Goal: Task Accomplishment & Management: Manage account settings

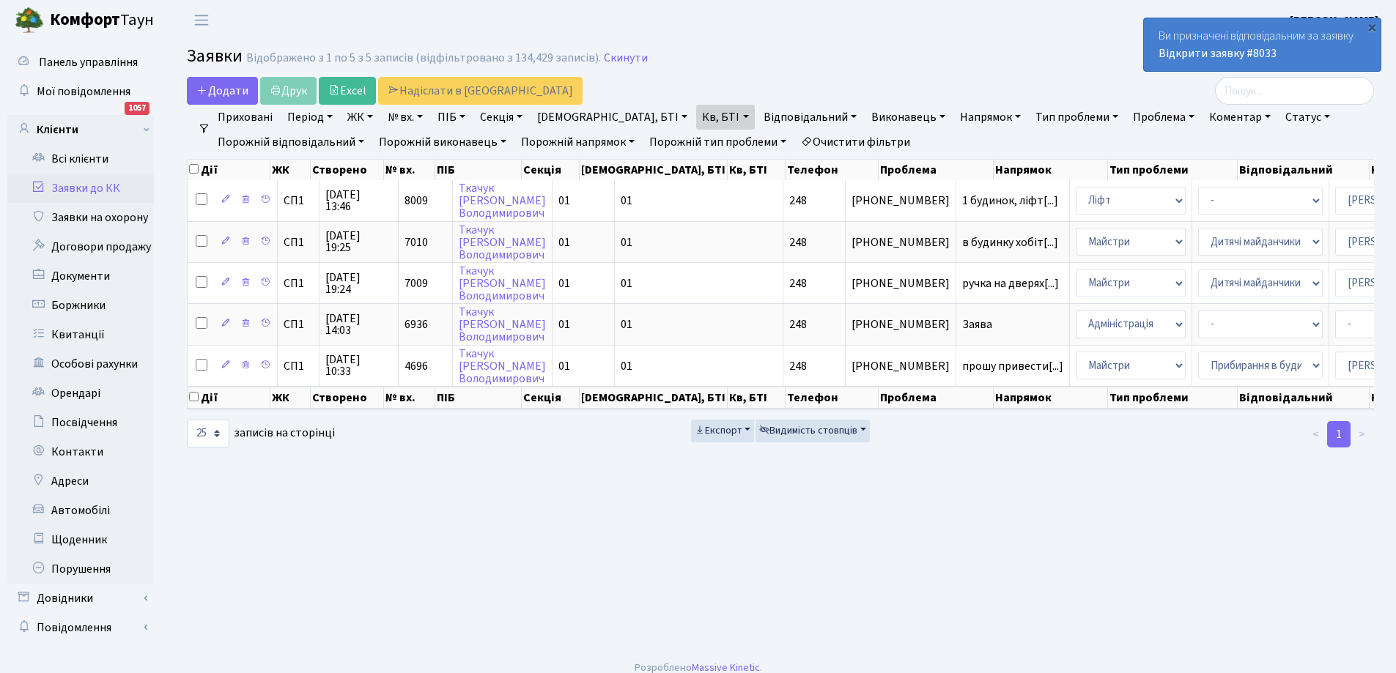
select select "25"
click at [696, 120] on link "Кв, БТІ" at bounding box center [725, 117] width 58 height 25
type input "8"
click at [83, 186] on link "Заявки до КК" at bounding box center [80, 188] width 147 height 29
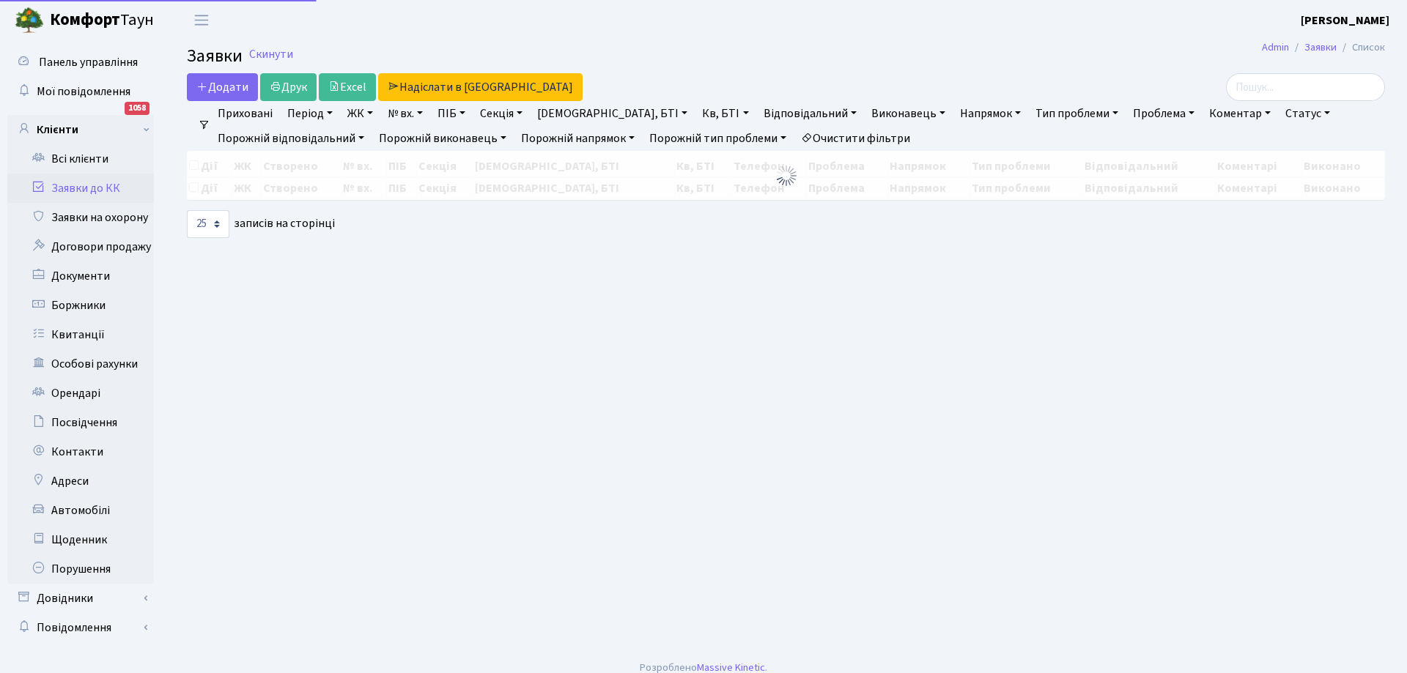
select select "25"
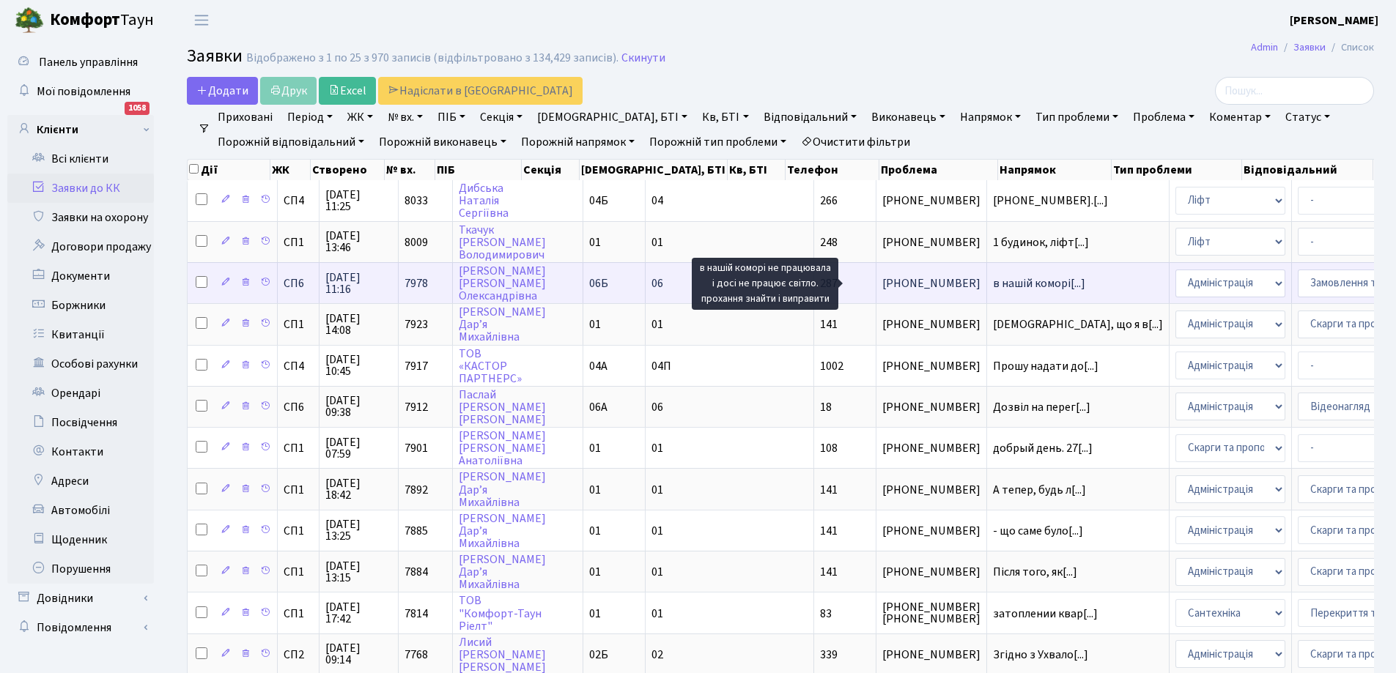
click at [993, 281] on span "в нашій коморі[...]" at bounding box center [1039, 284] width 92 height 16
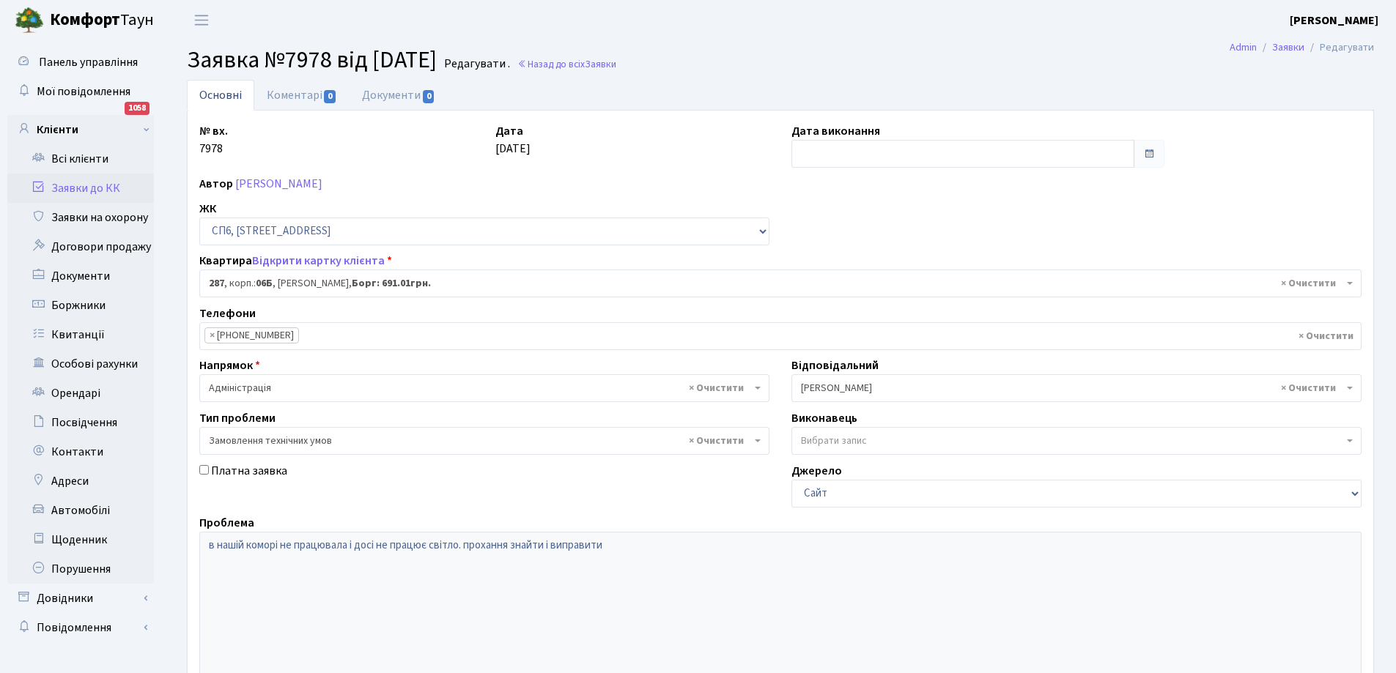
select select "21955"
select select "15"
click at [303, 95] on link "Коментарі 0" at bounding box center [301, 95] width 95 height 30
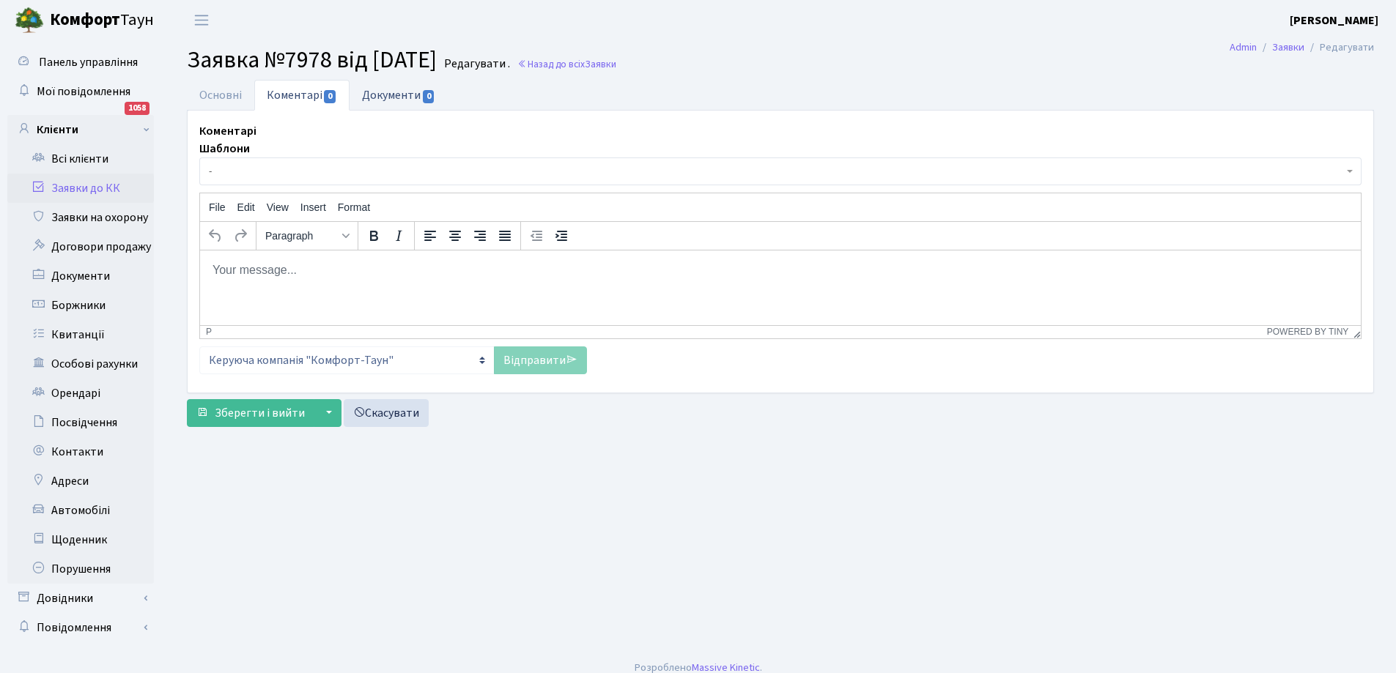
click at [377, 100] on link "Документи 0" at bounding box center [399, 95] width 98 height 30
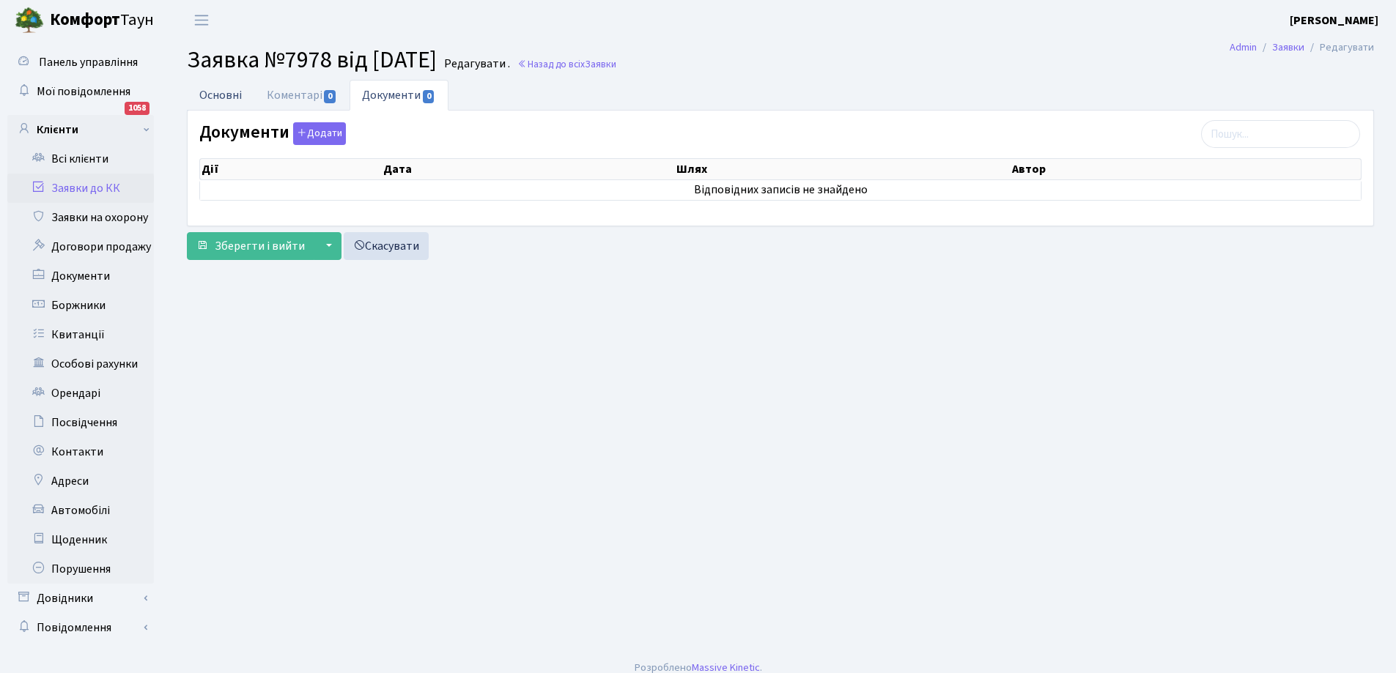
click at [223, 96] on link "Основні" at bounding box center [220, 95] width 67 height 30
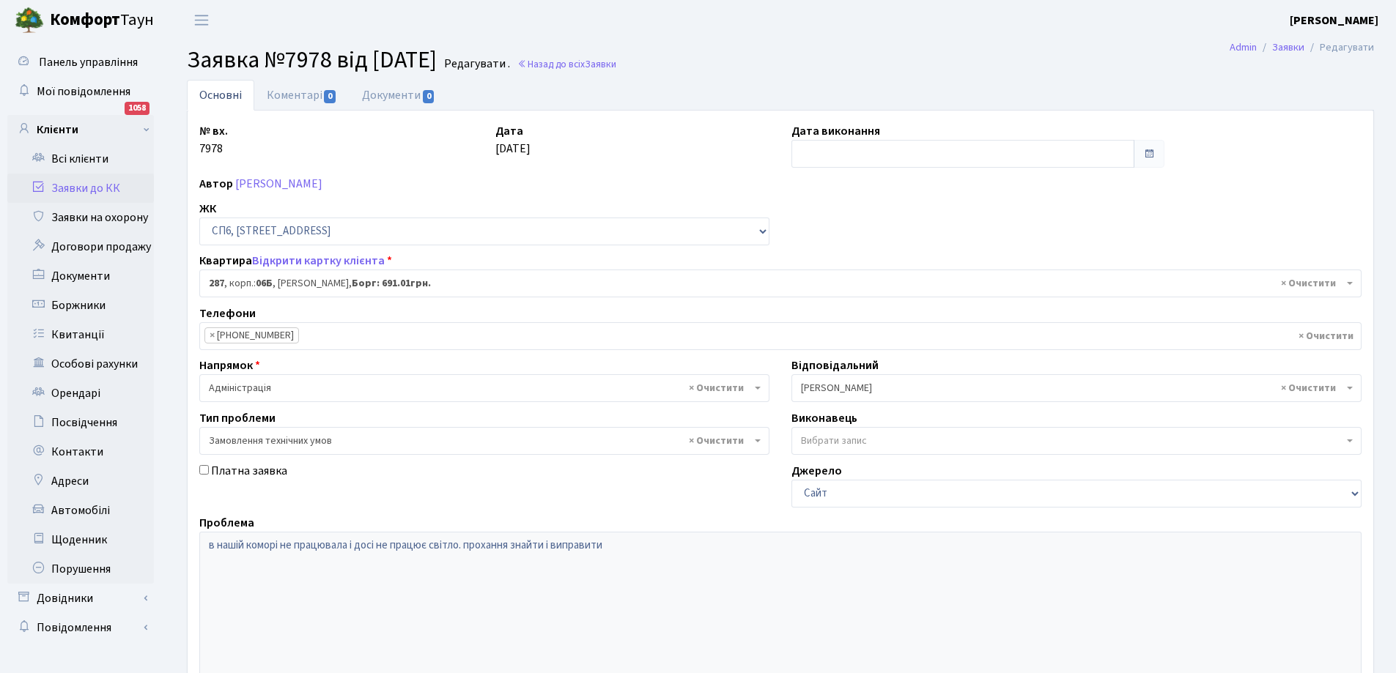
click at [89, 188] on link "Заявки до КК" at bounding box center [80, 188] width 147 height 29
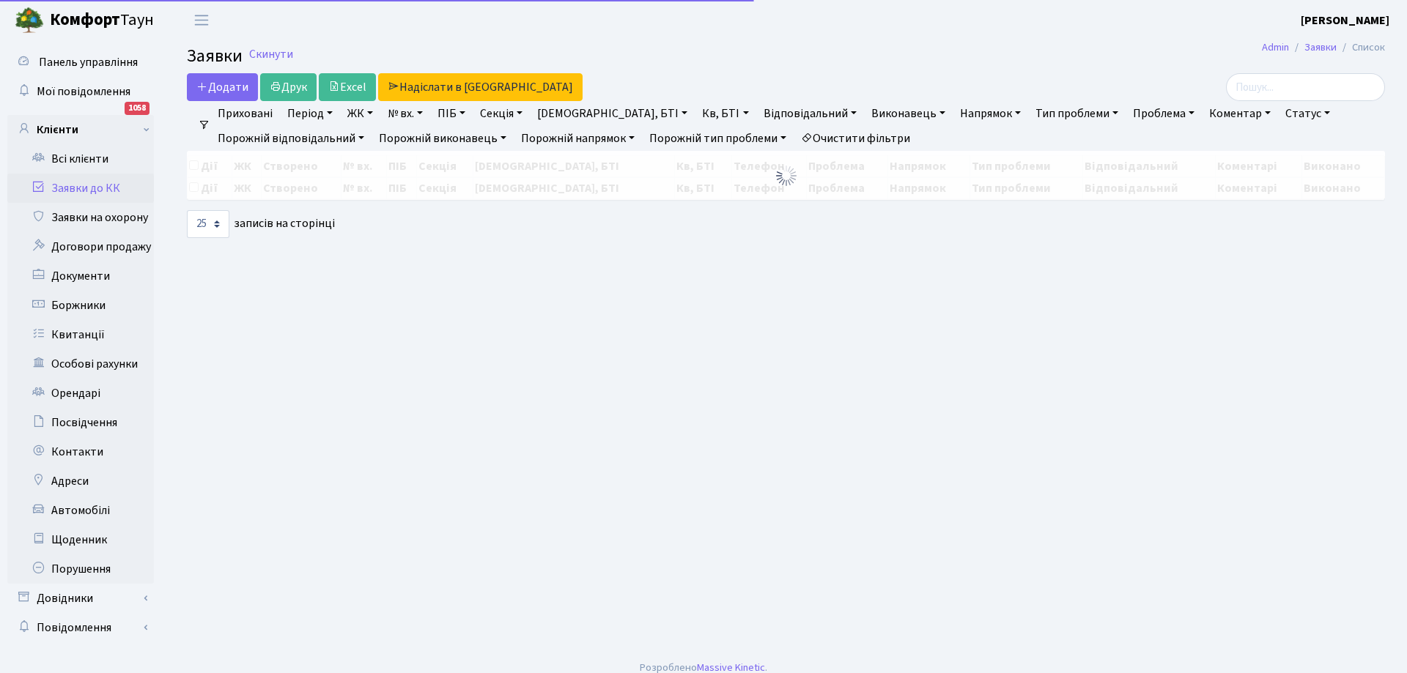
select select "25"
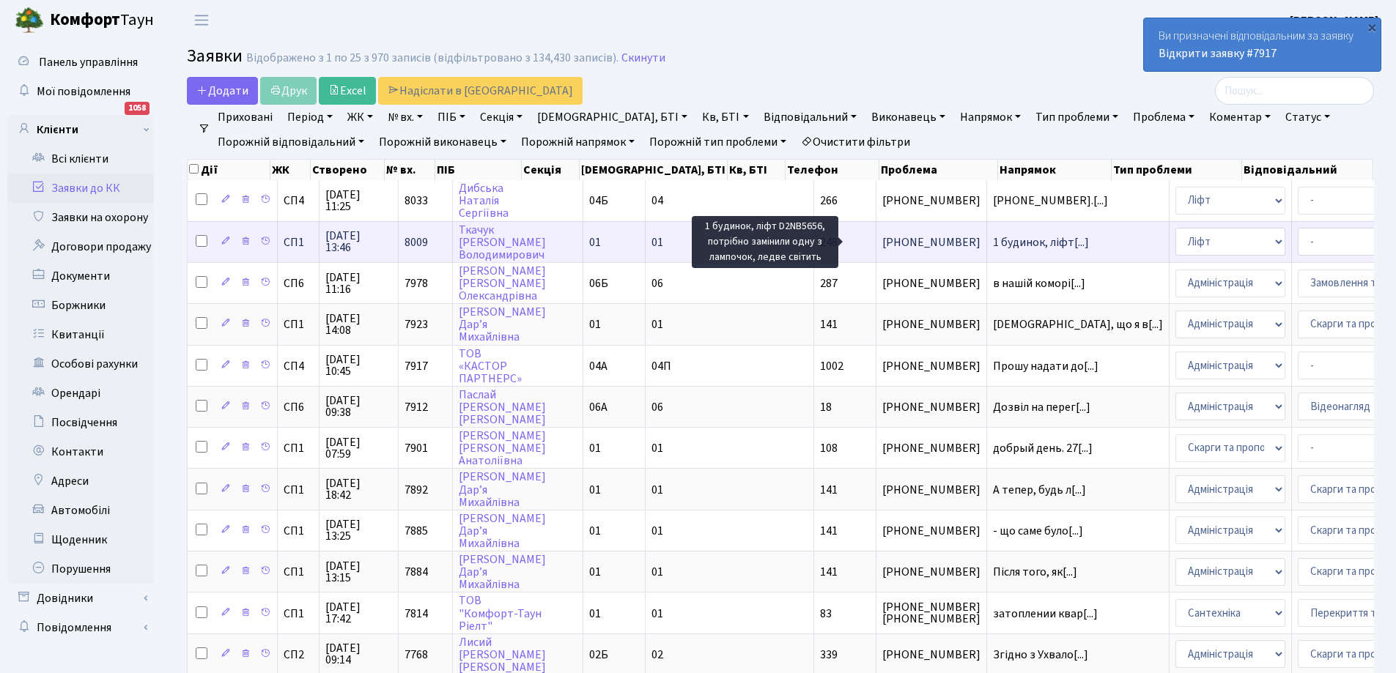
click at [987, 249] on td "1 будинок, ліфт[...]" at bounding box center [1078, 241] width 182 height 41
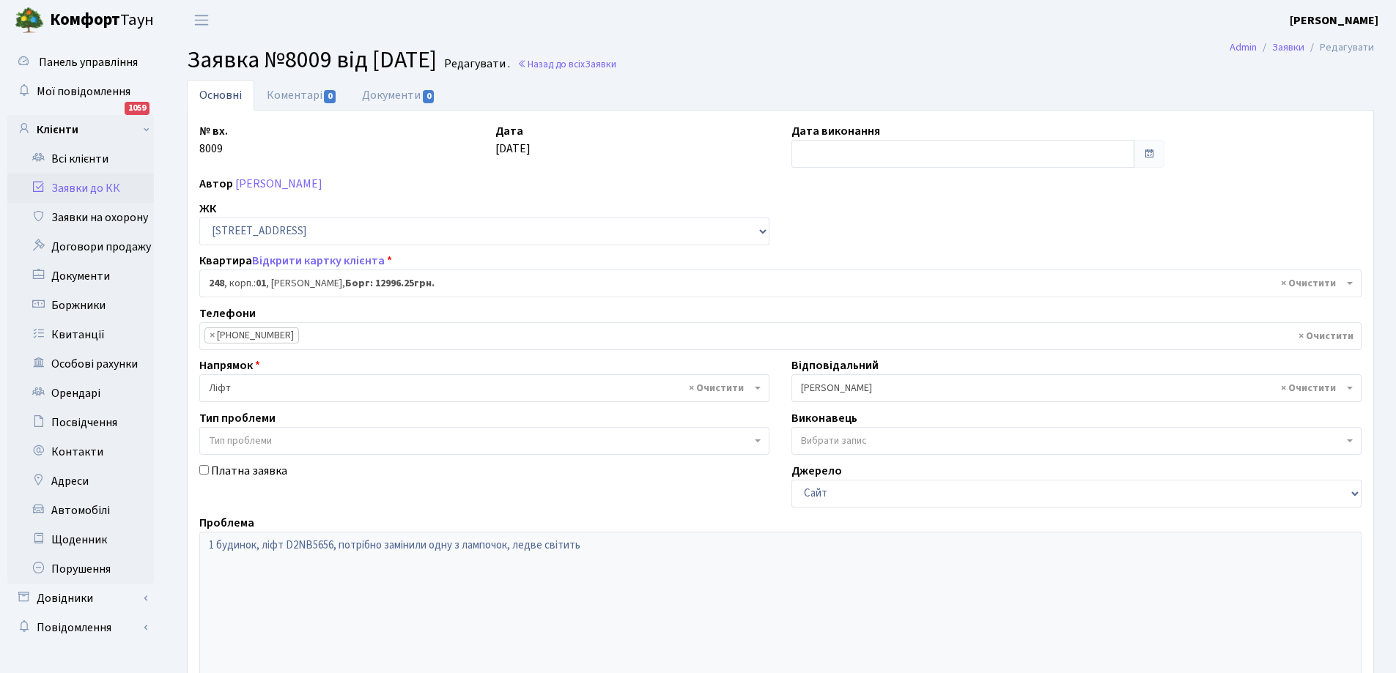
select select "20173"
click at [81, 187] on link "Заявки до КК" at bounding box center [80, 188] width 147 height 29
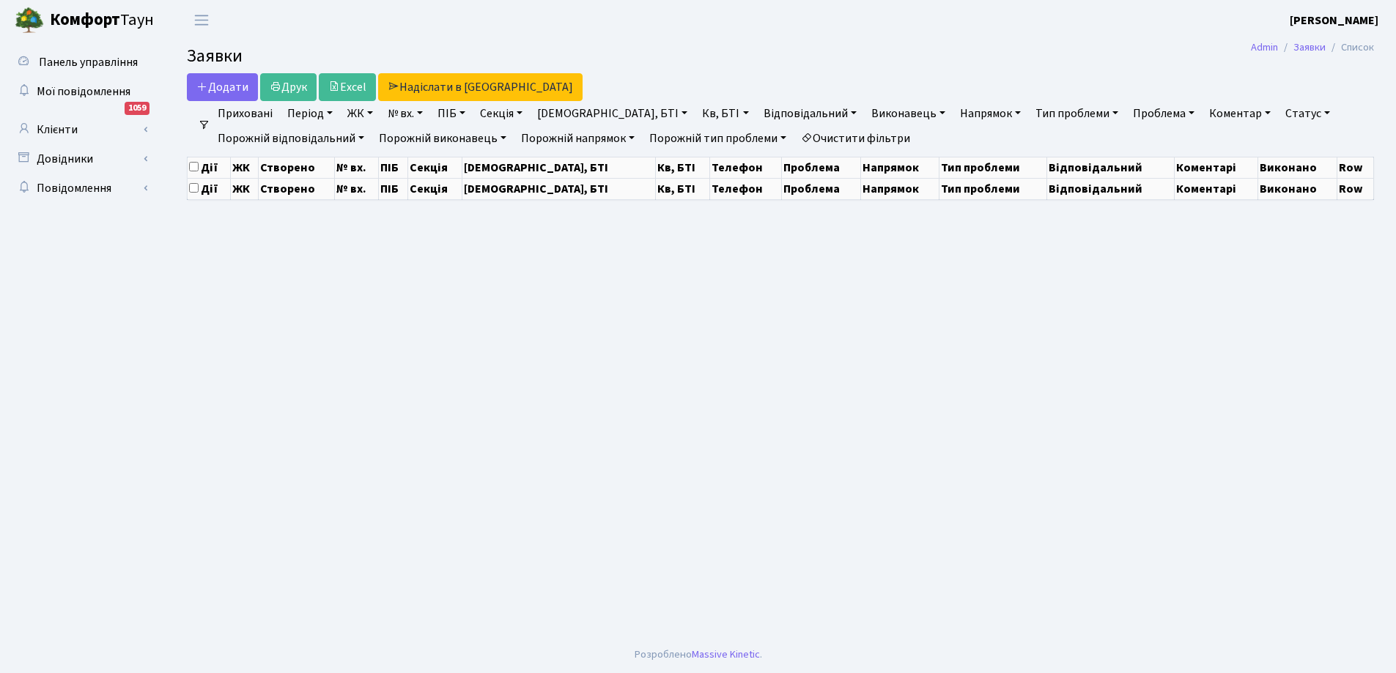
select select "25"
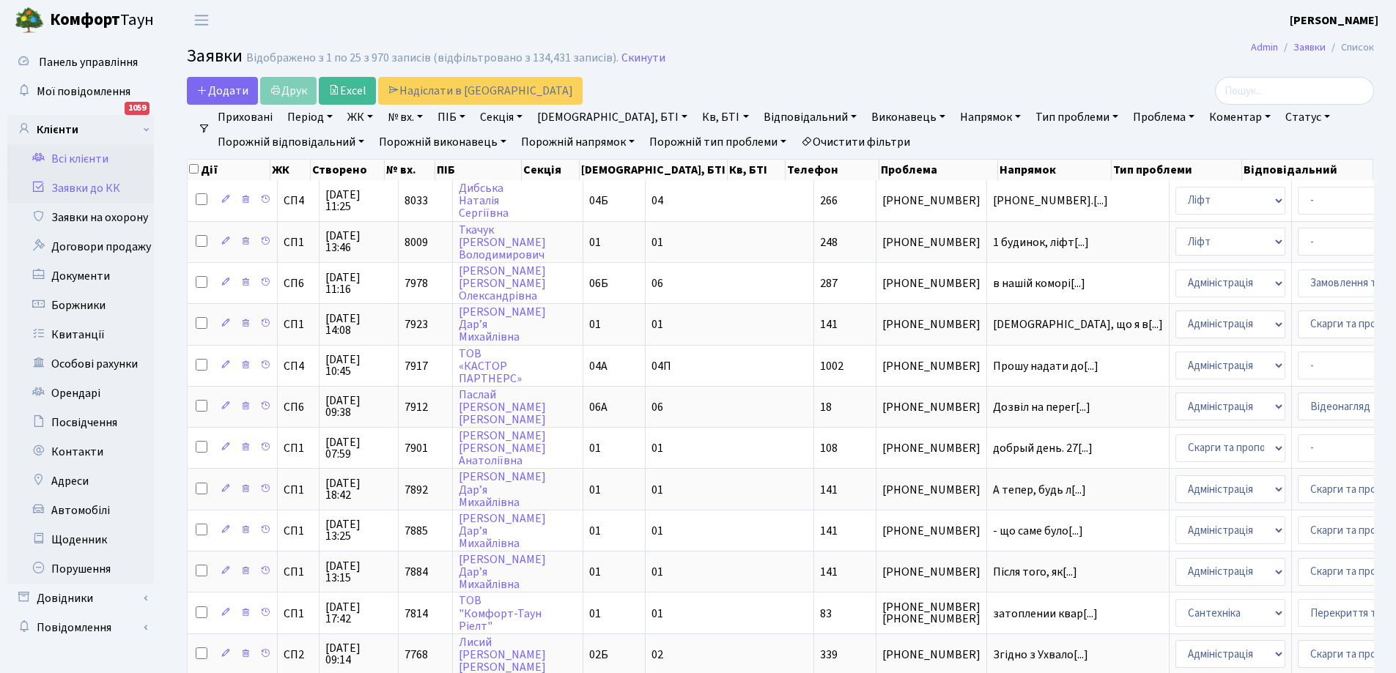
click at [86, 159] on link "Всі клієнти" at bounding box center [80, 158] width 147 height 29
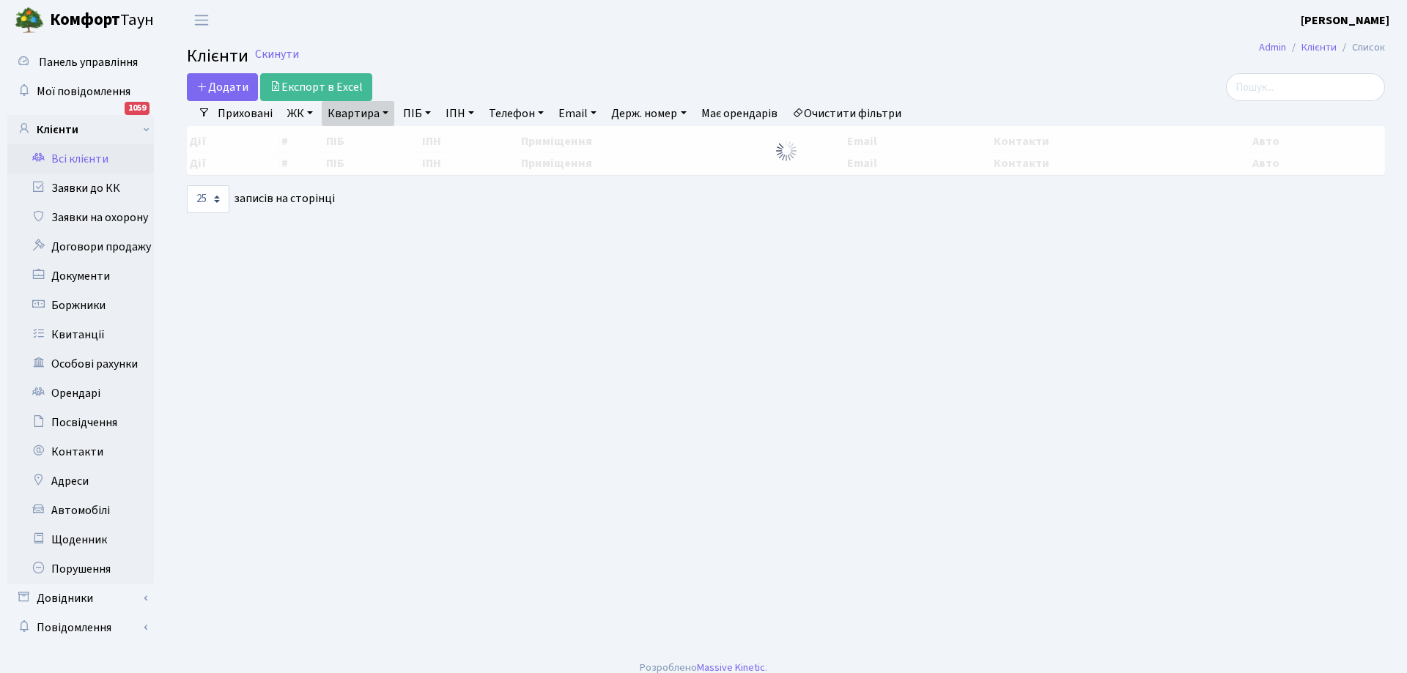
select select "25"
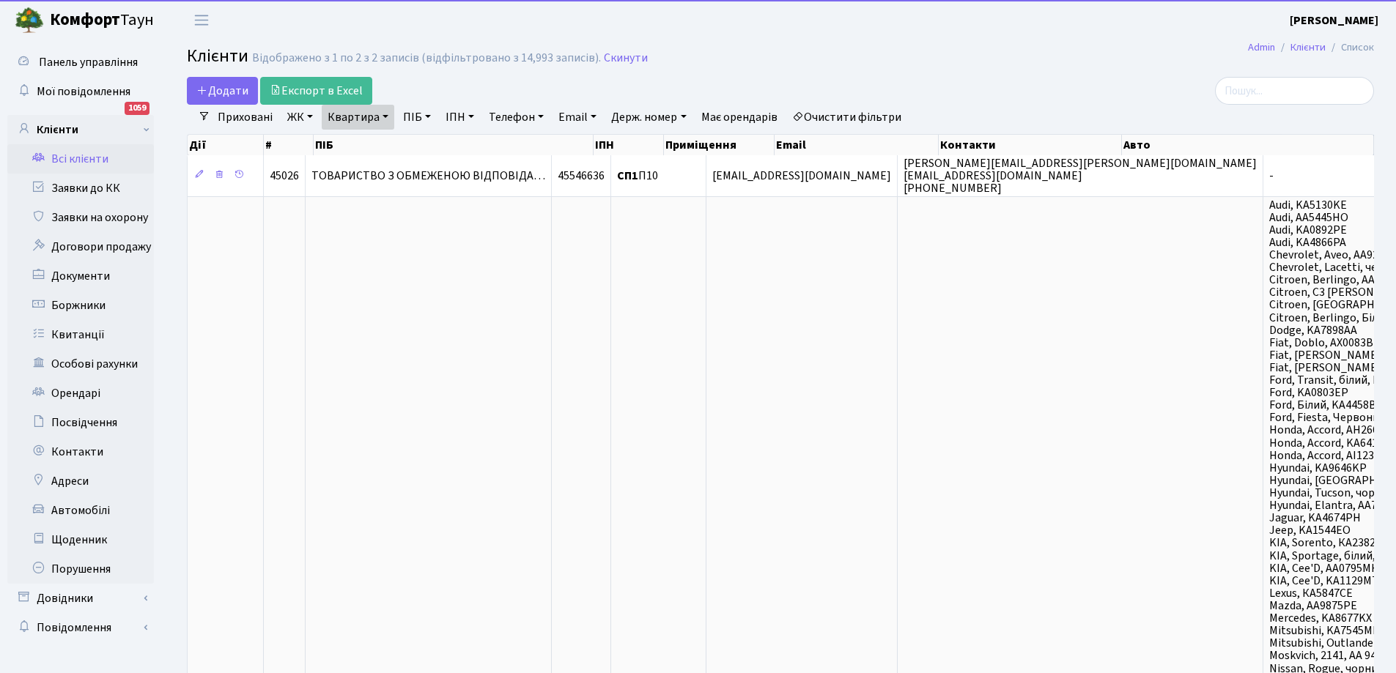
click at [369, 125] on link "Квартира" at bounding box center [358, 117] width 73 height 25
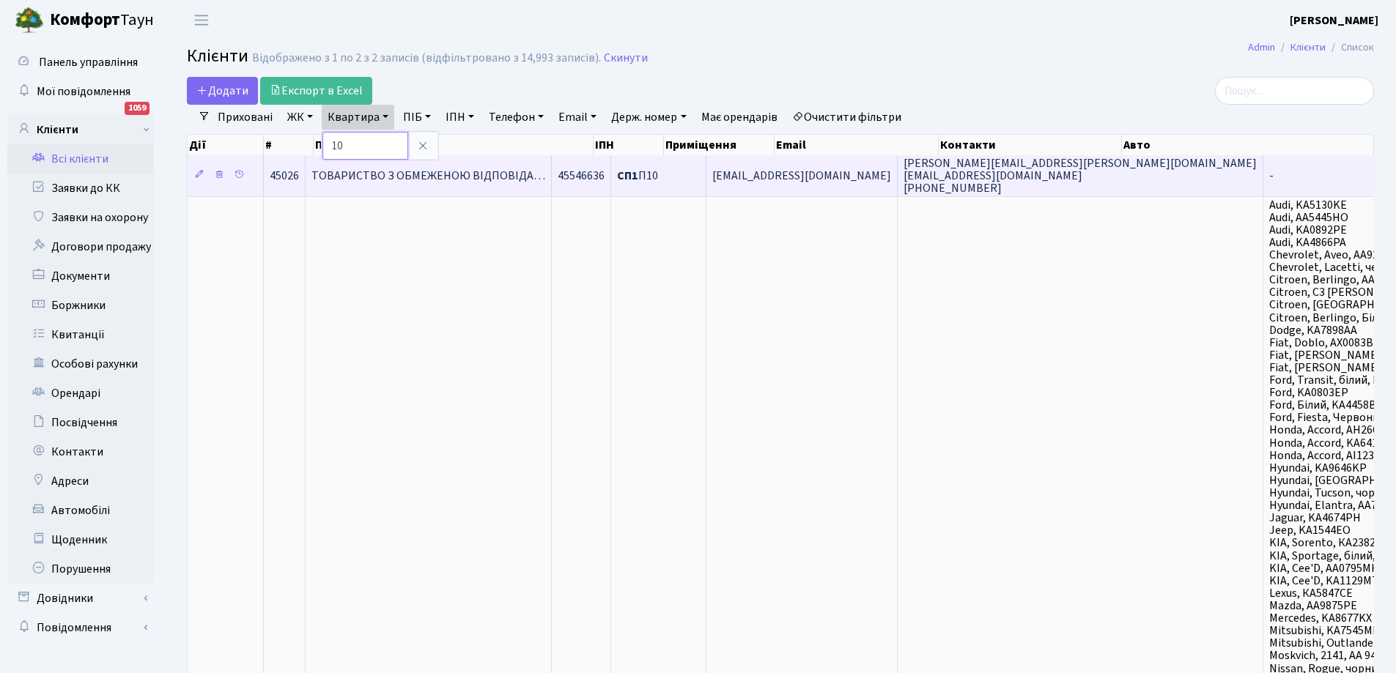
type input "0"
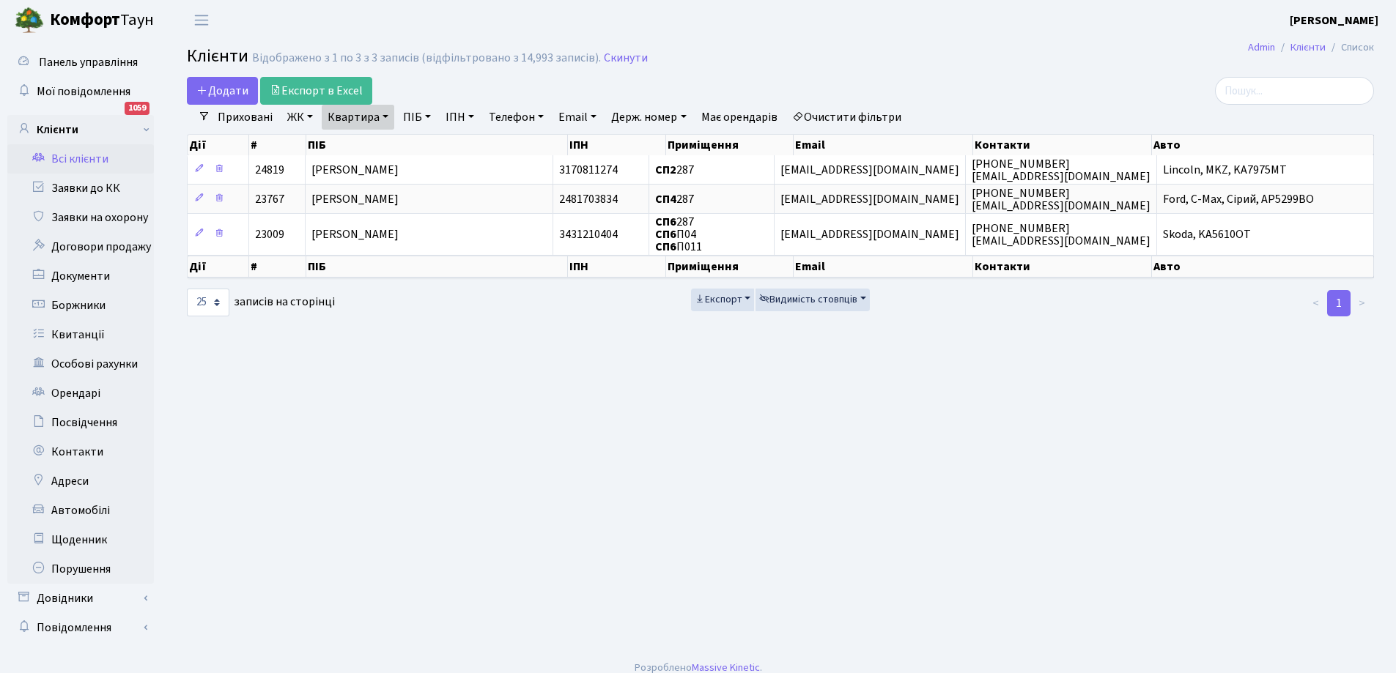
click at [362, 118] on link "Квартира" at bounding box center [358, 117] width 73 height 25
type input "2"
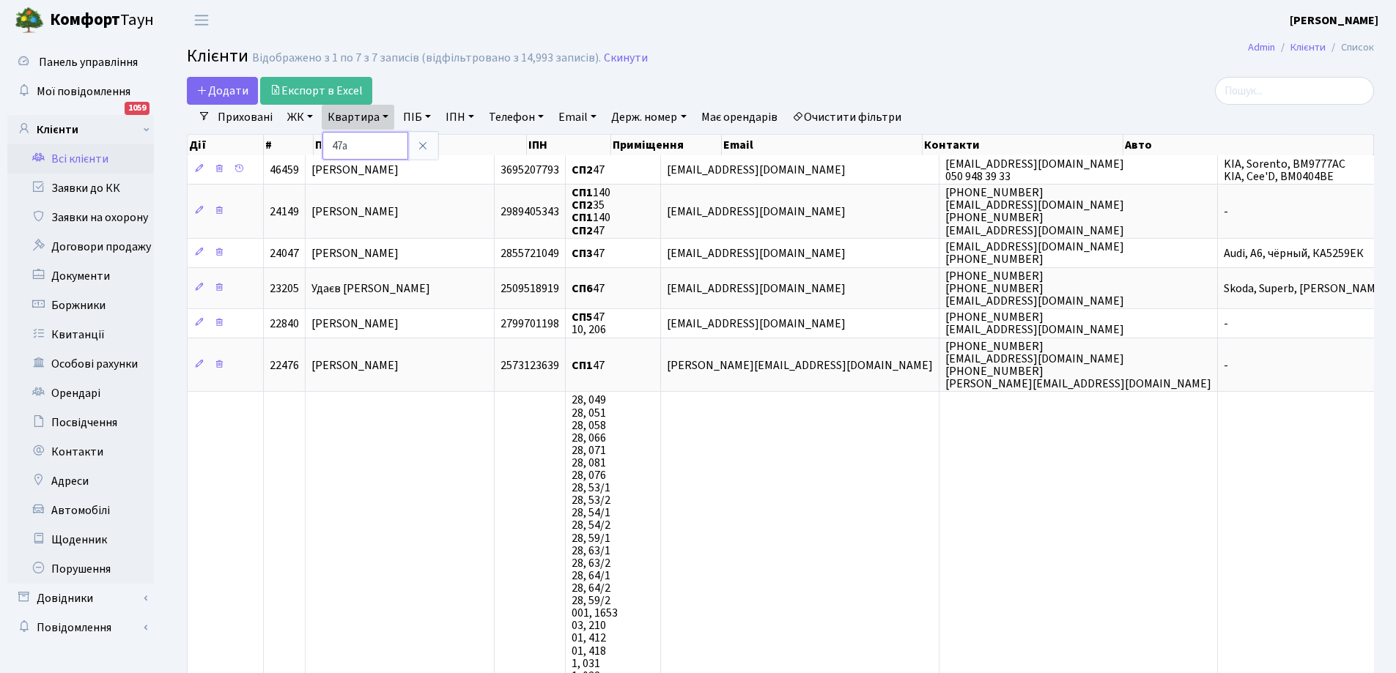
type input "47а"
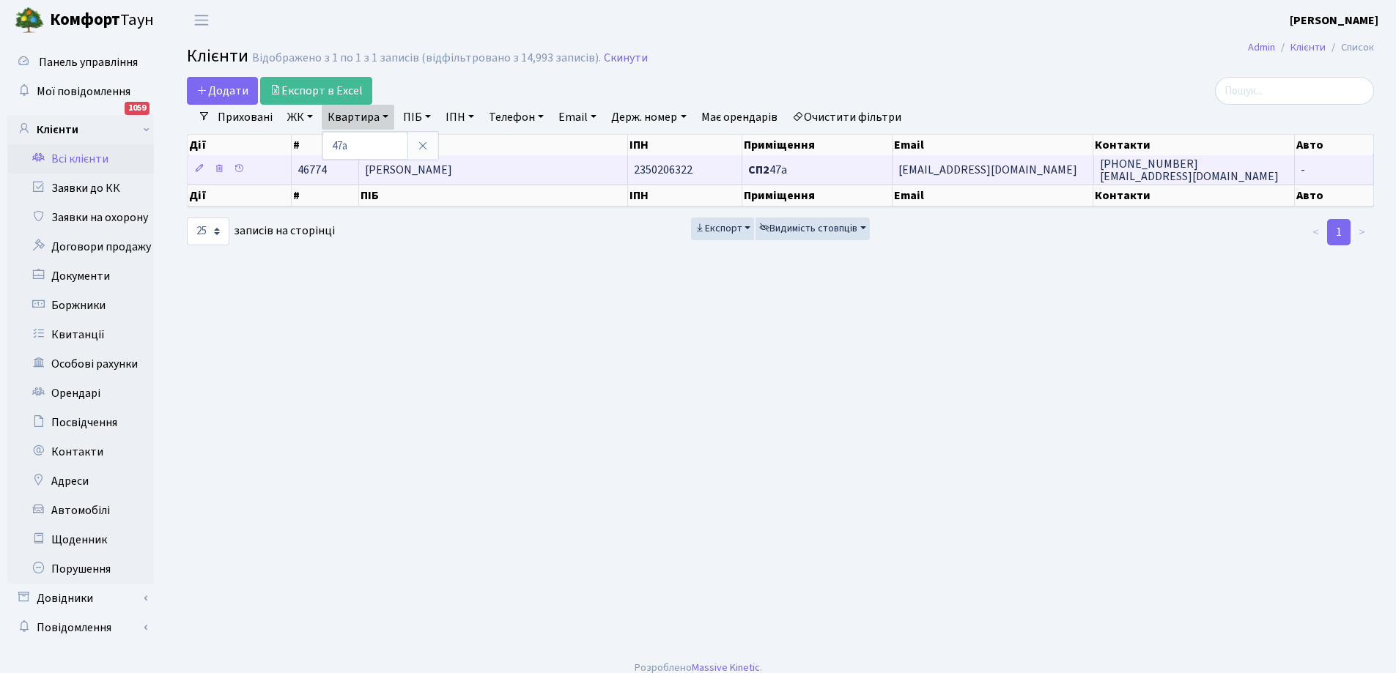
click at [452, 168] on span "[PERSON_NAME]" at bounding box center [408, 170] width 87 height 16
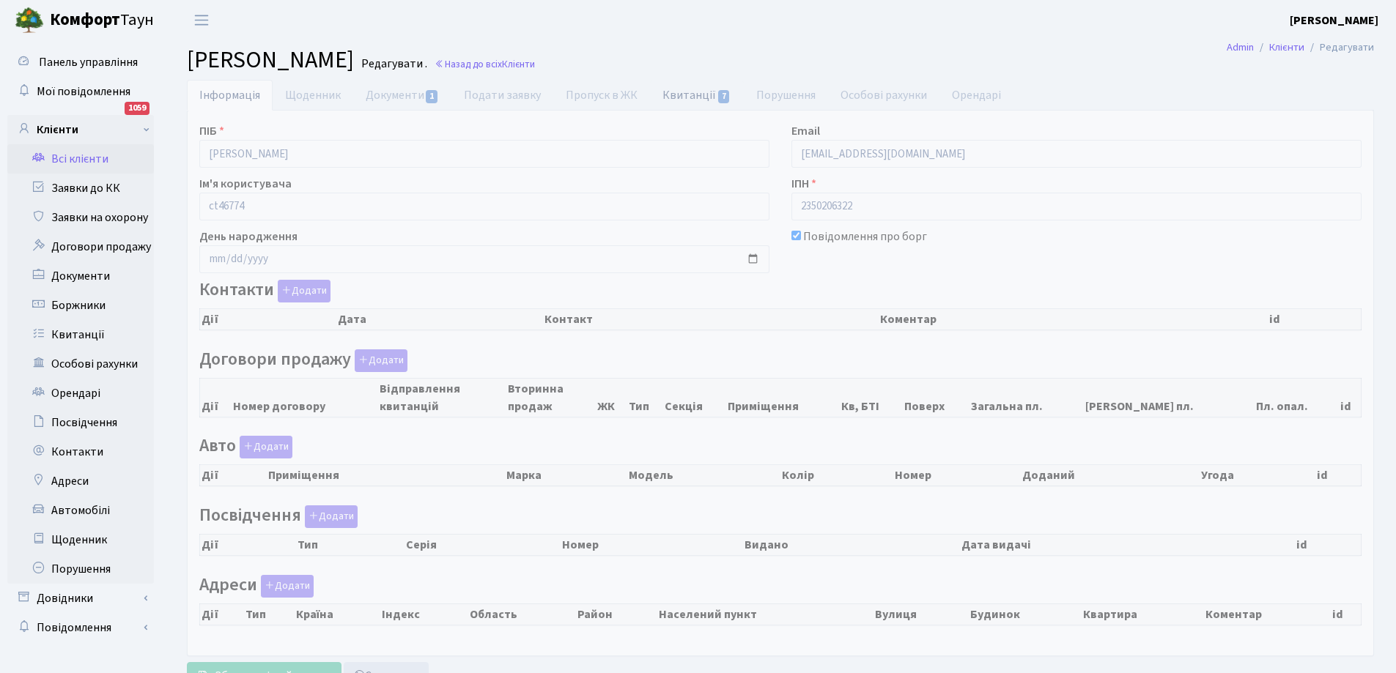
checkbox input "true"
select select "25"
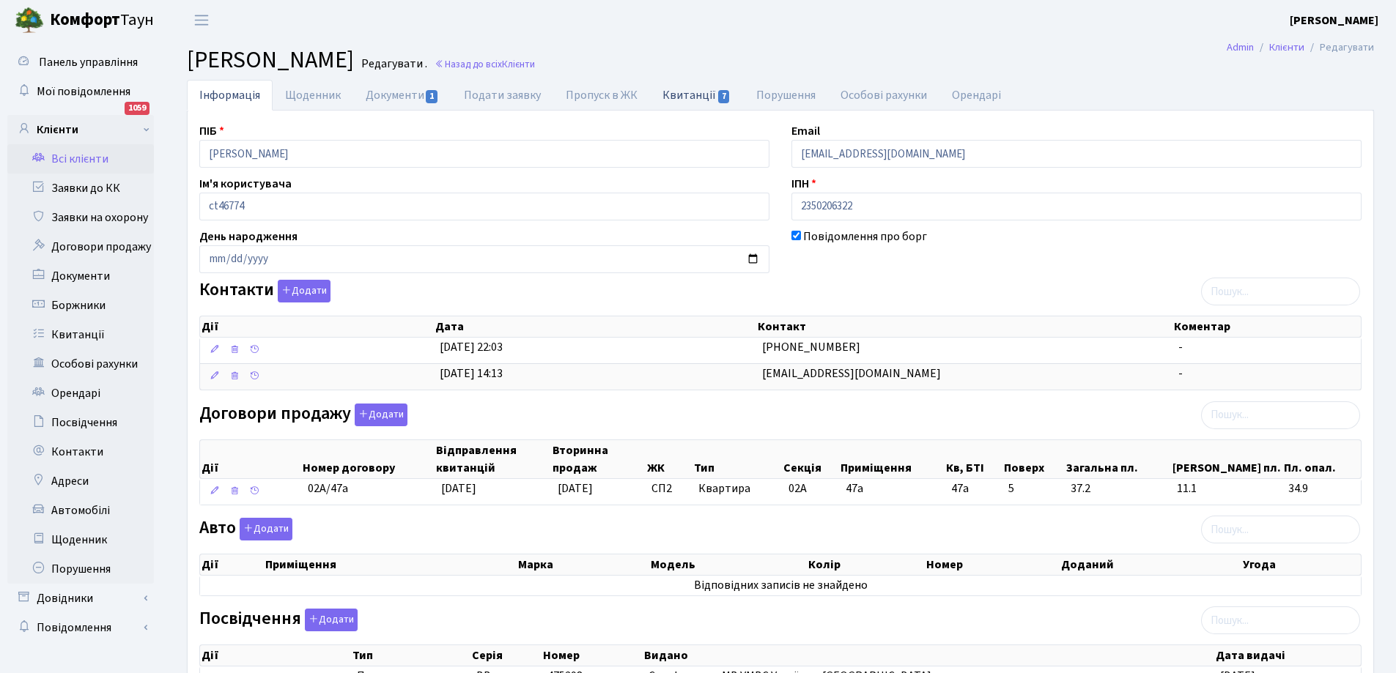
click at [695, 97] on link "Квитанції 7" at bounding box center [696, 95] width 93 height 30
select select "25"
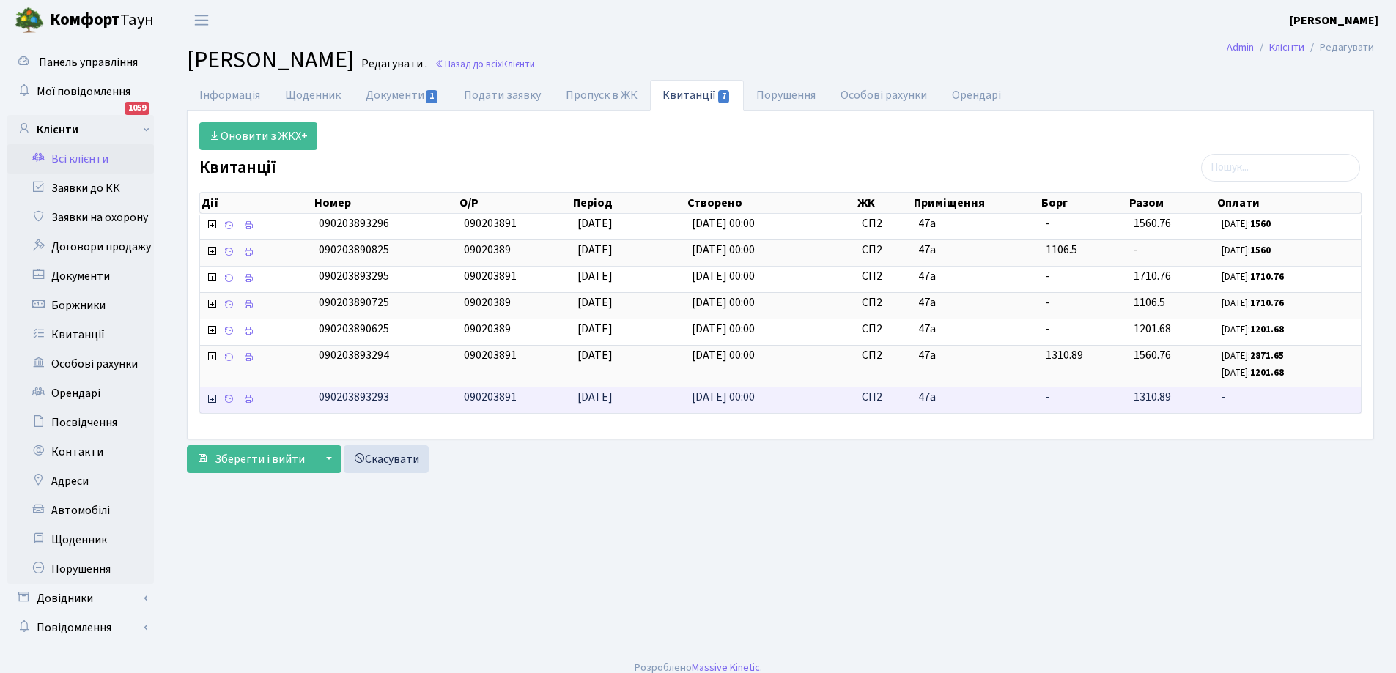
click at [503, 400] on span "090203891" at bounding box center [490, 397] width 53 height 16
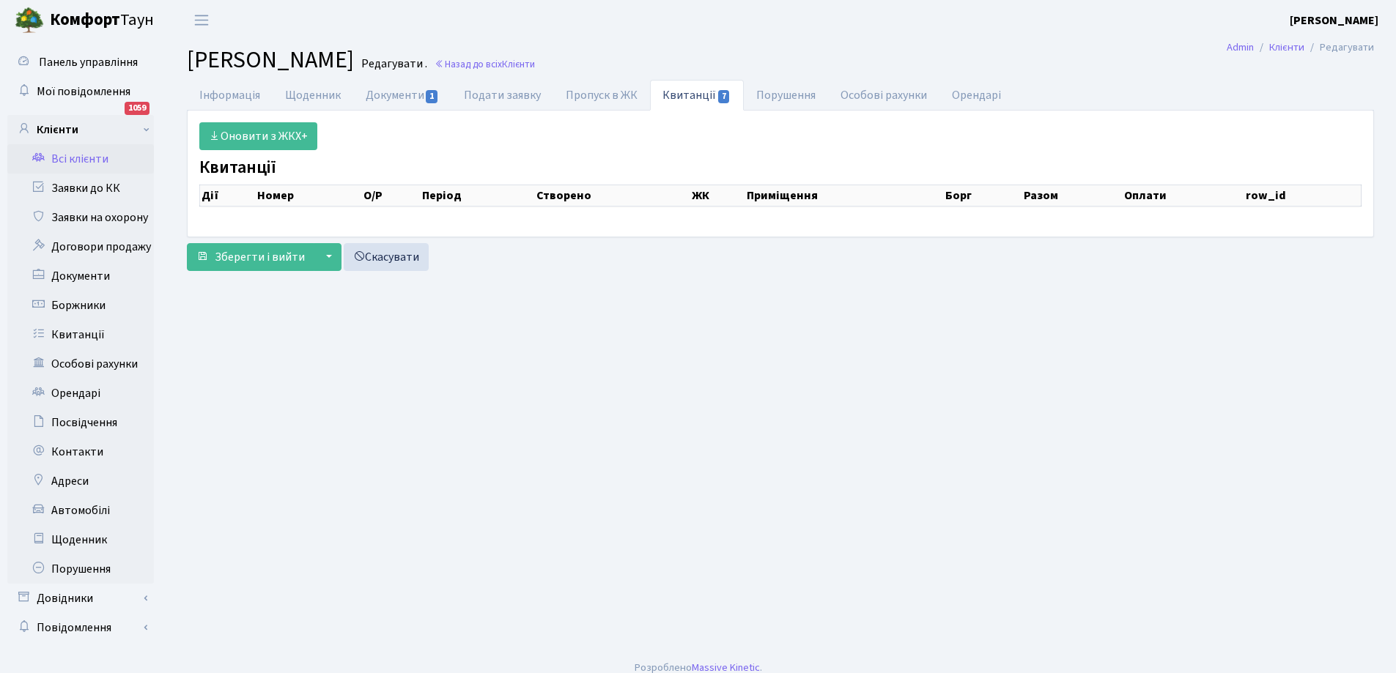
select select "25"
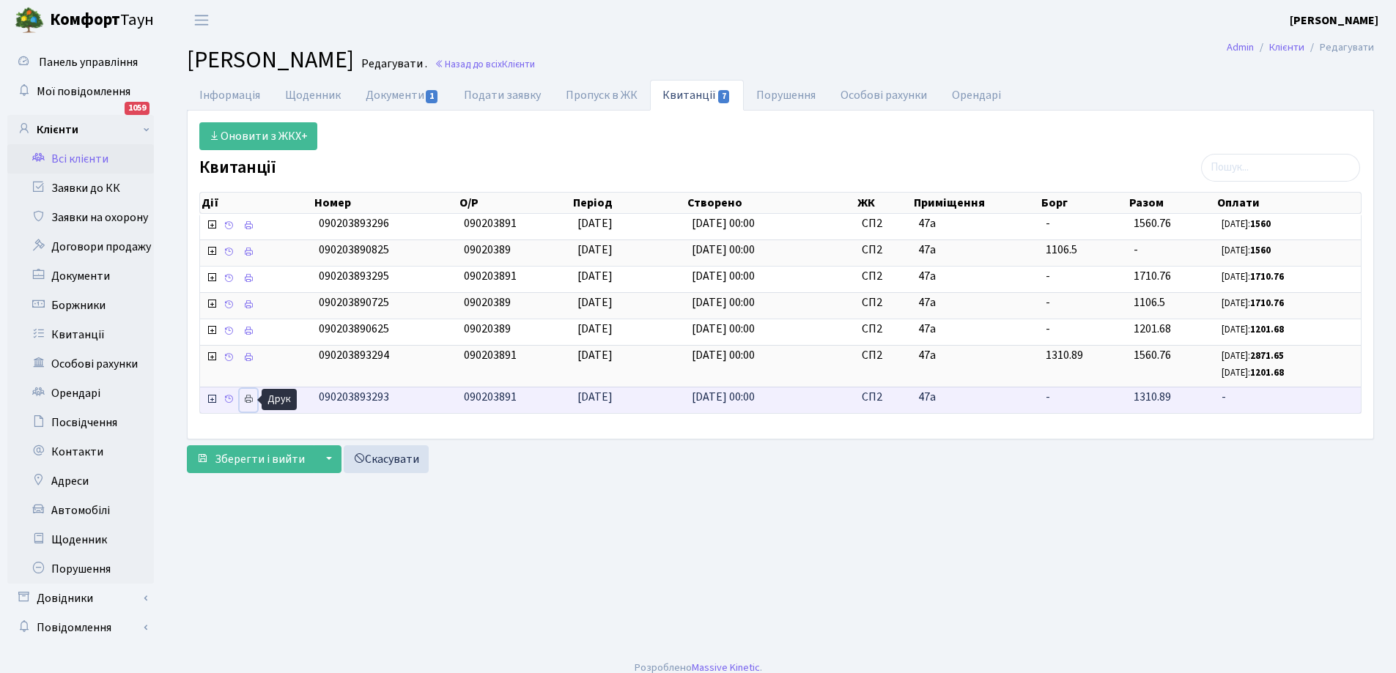
click at [248, 400] on icon at bounding box center [248, 399] width 10 height 10
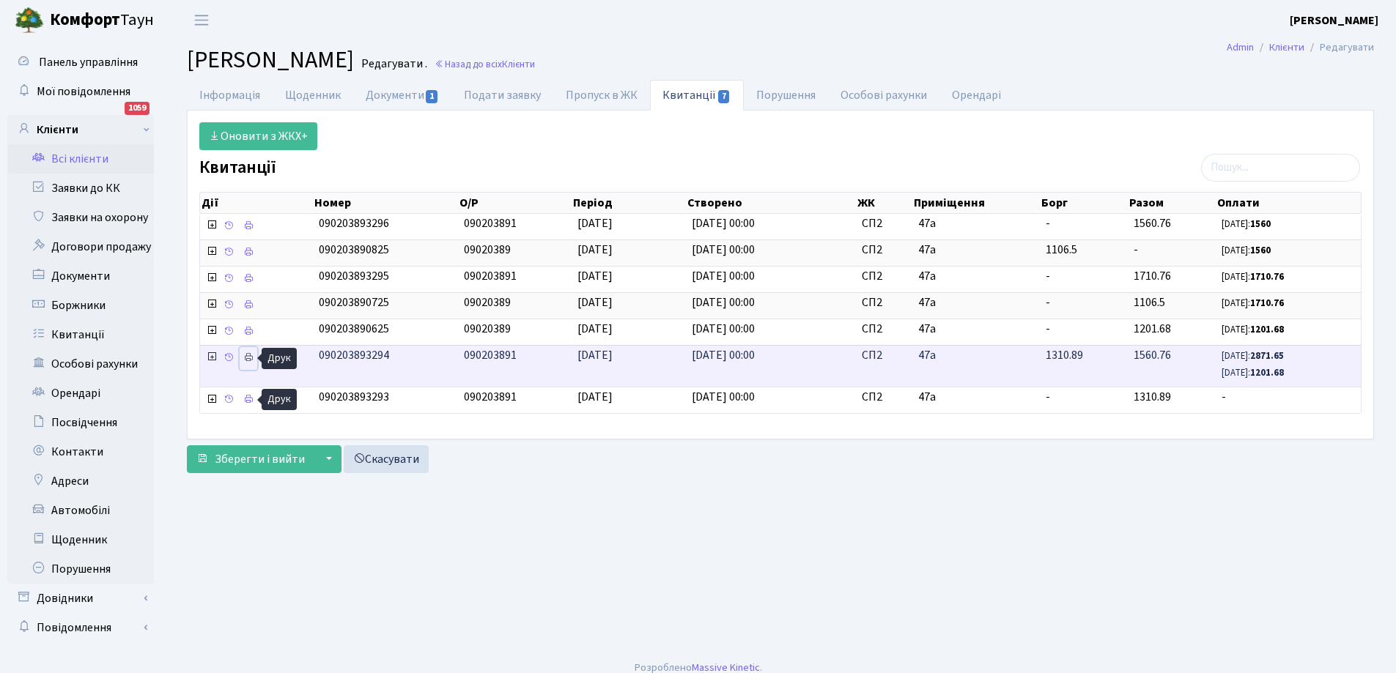
click at [246, 361] on icon at bounding box center [248, 357] width 10 height 10
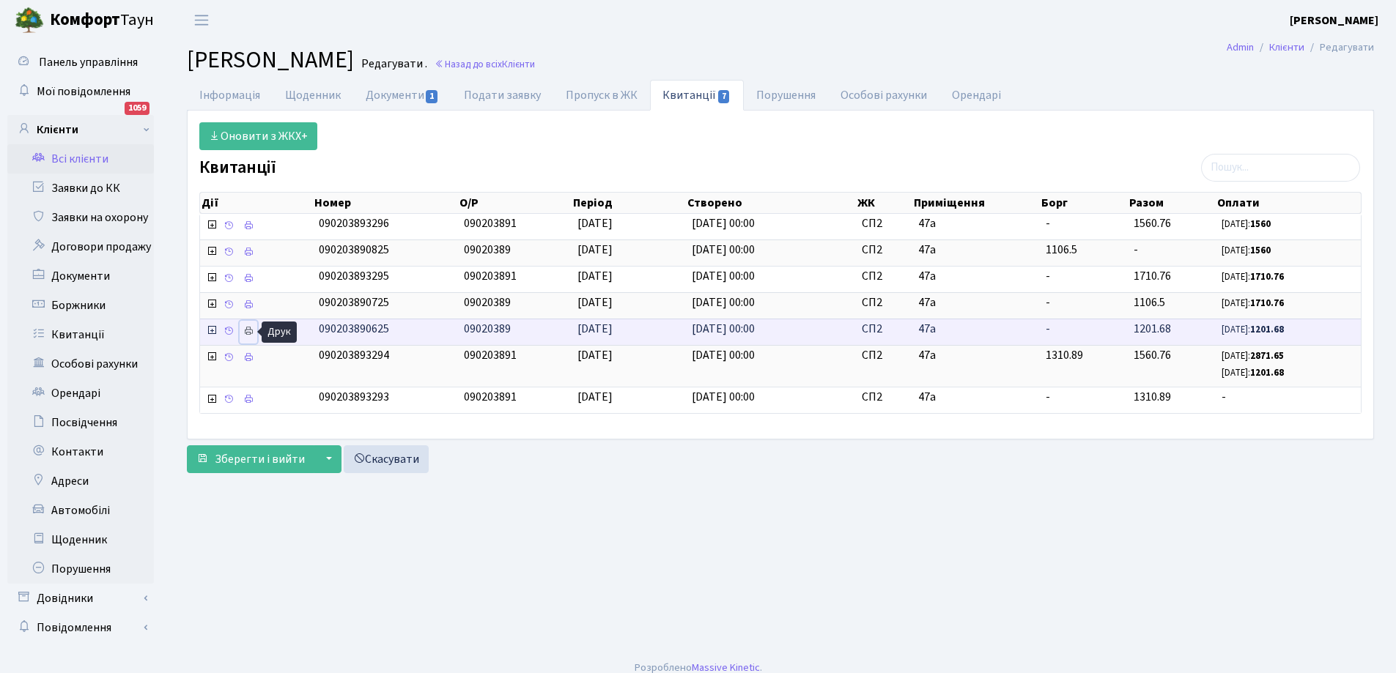
click at [250, 333] on icon at bounding box center [248, 331] width 10 height 10
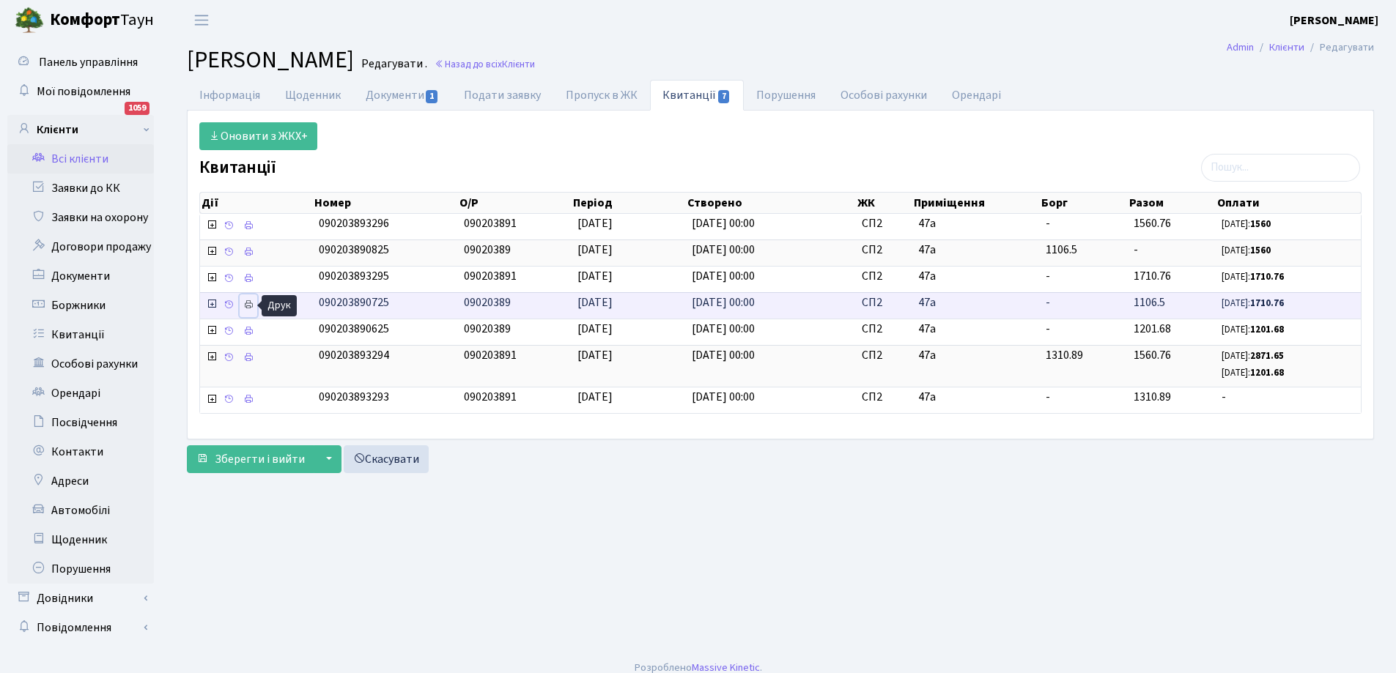
click at [250, 306] on icon at bounding box center [248, 305] width 10 height 10
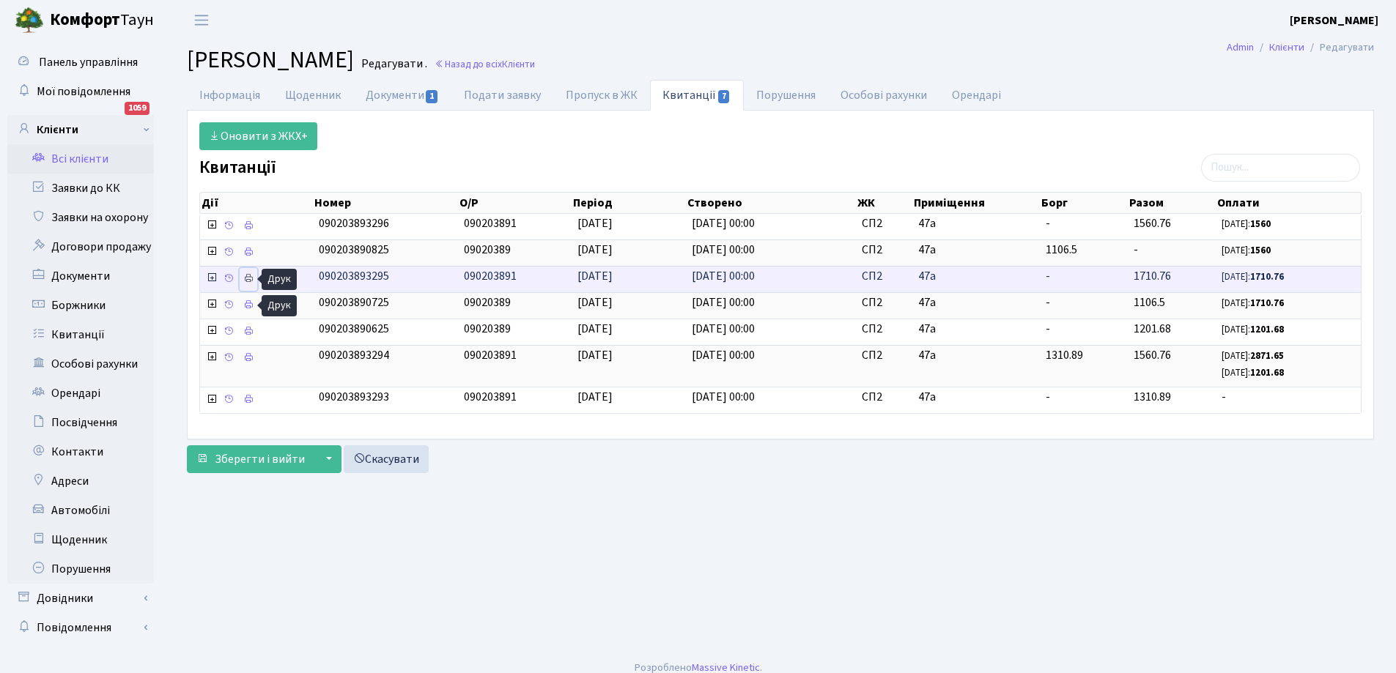
click at [251, 277] on icon at bounding box center [248, 278] width 10 height 10
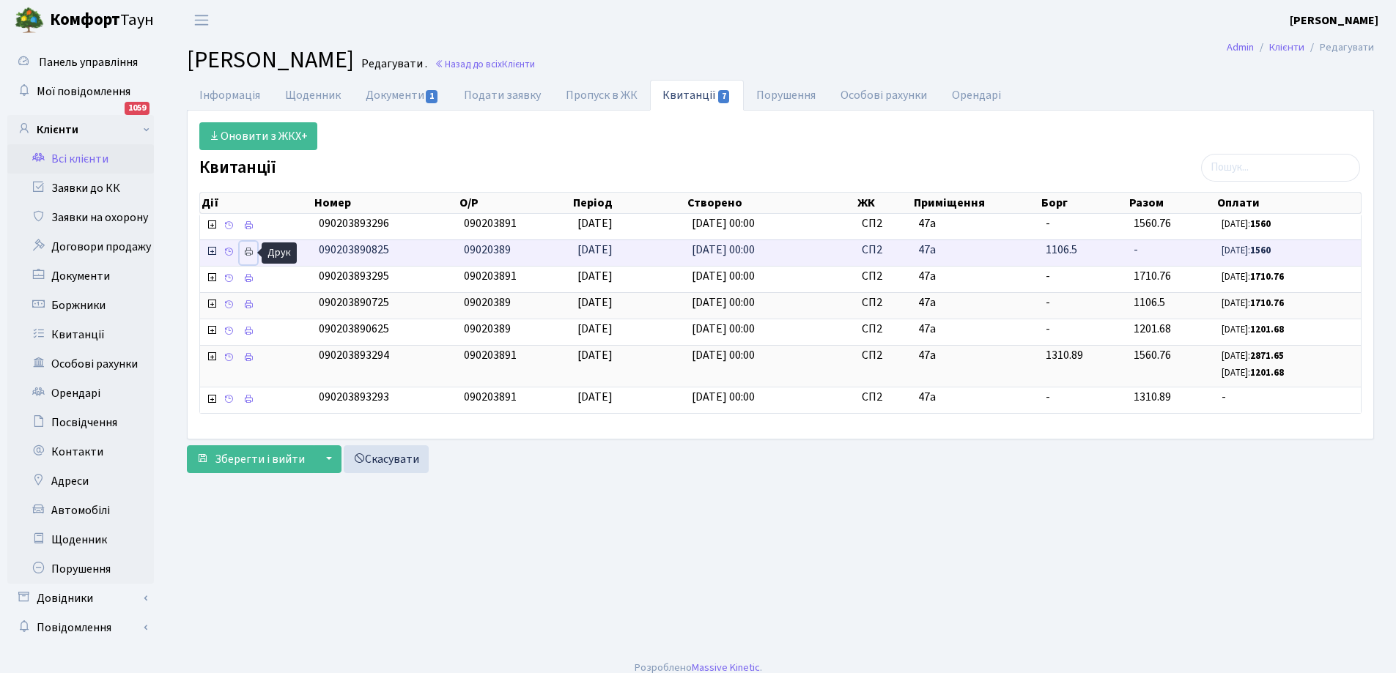
click at [251, 254] on icon at bounding box center [248, 252] width 10 height 10
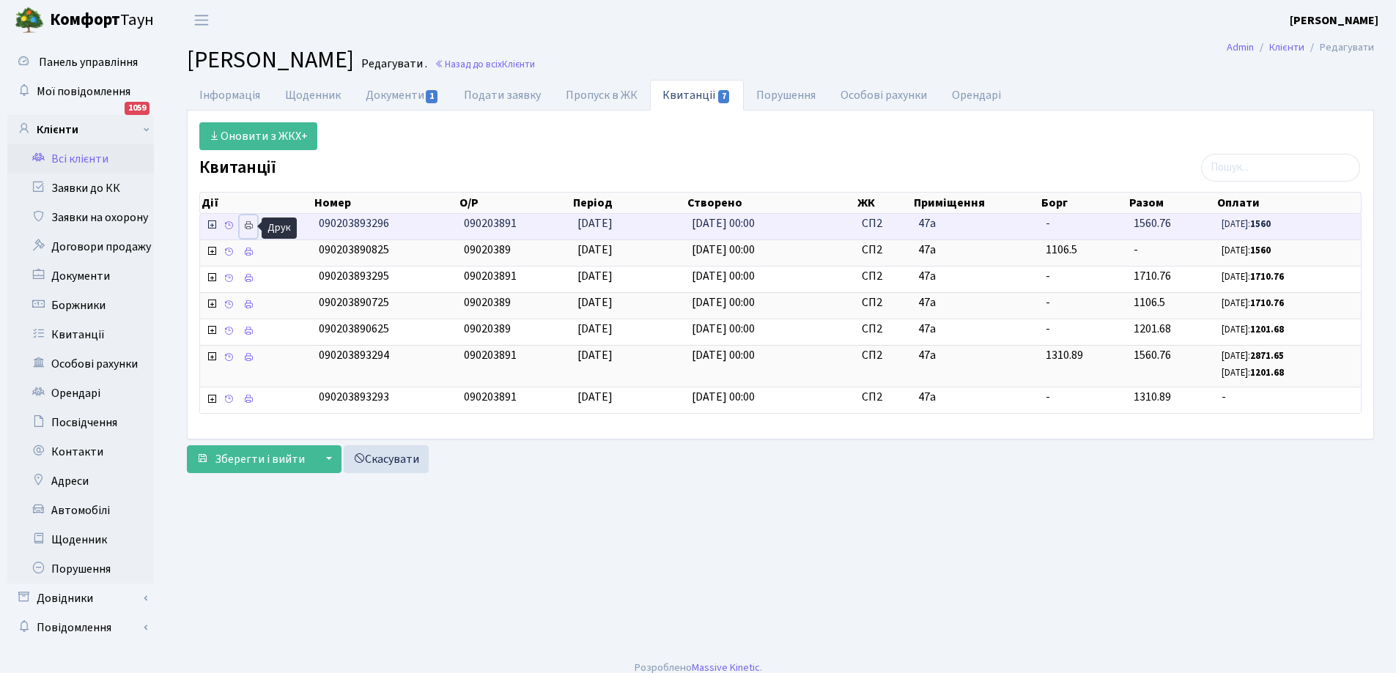
click at [248, 224] on icon at bounding box center [248, 226] width 10 height 10
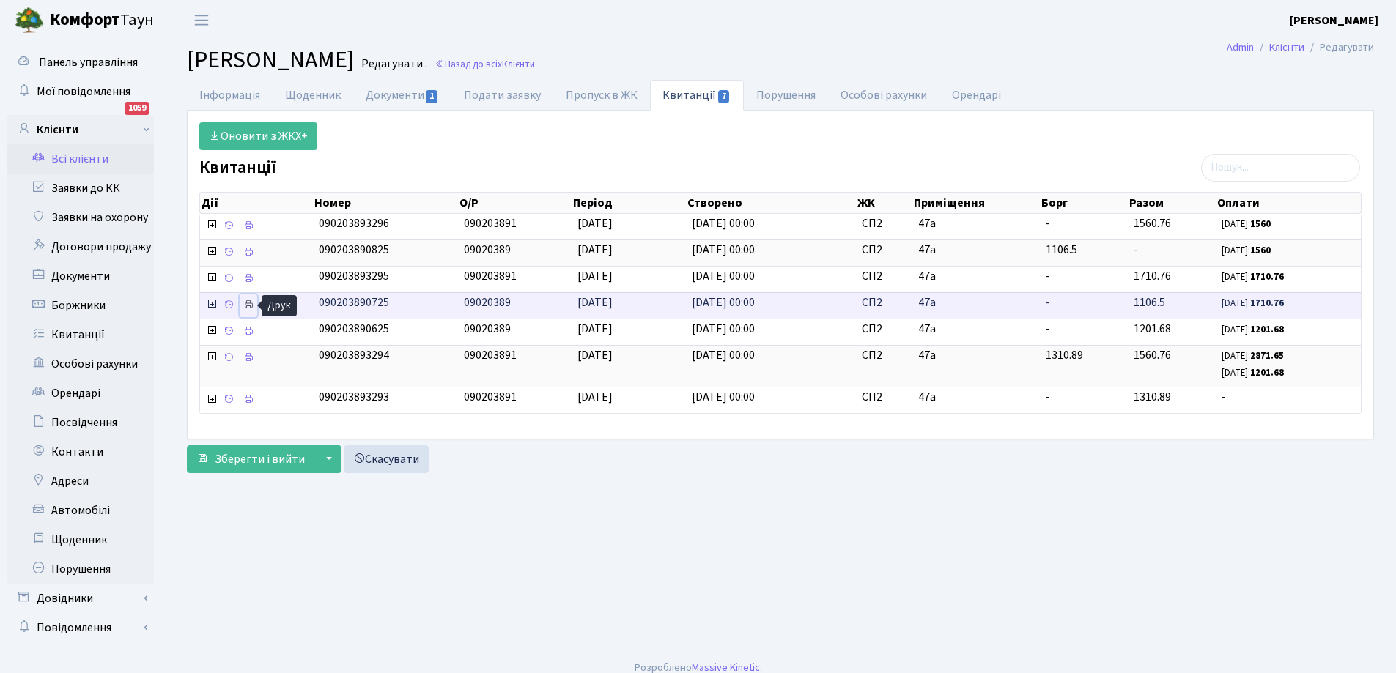
click at [246, 308] on icon at bounding box center [248, 305] width 10 height 10
click at [87, 160] on link "Всі клієнти" at bounding box center [80, 158] width 147 height 29
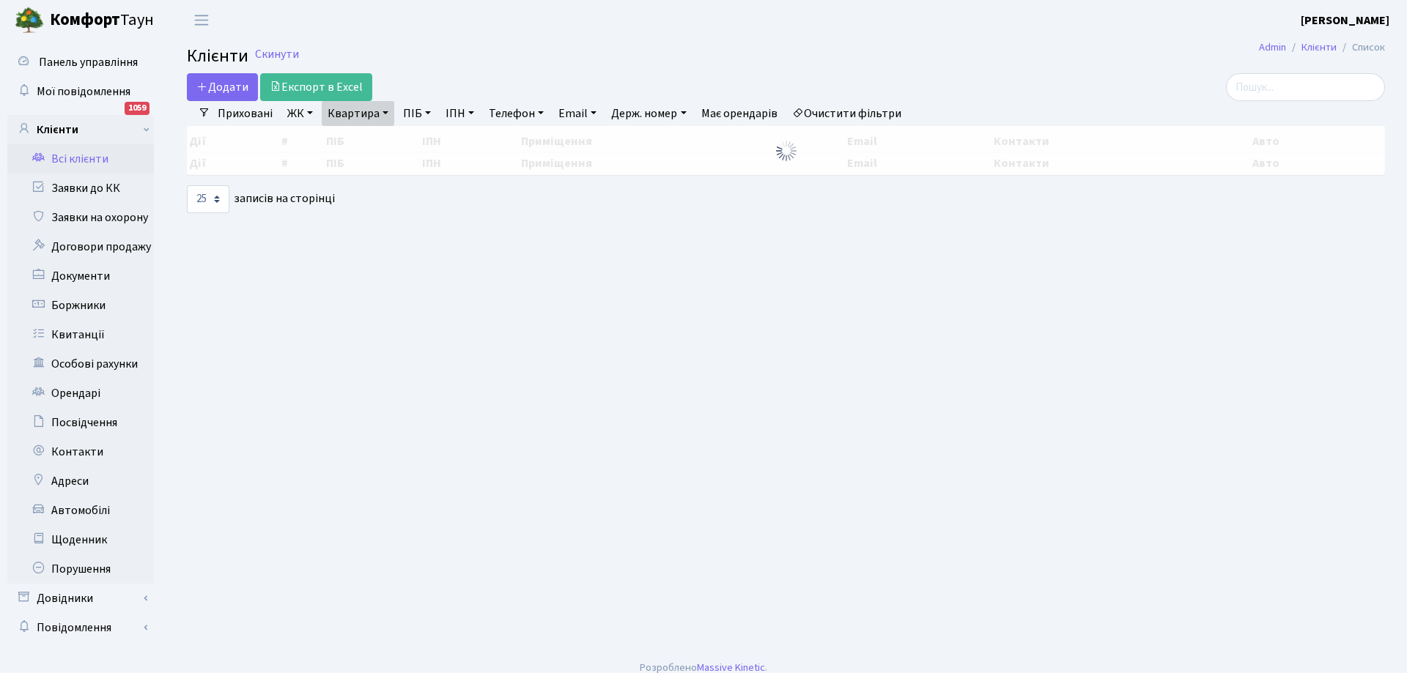
select select "25"
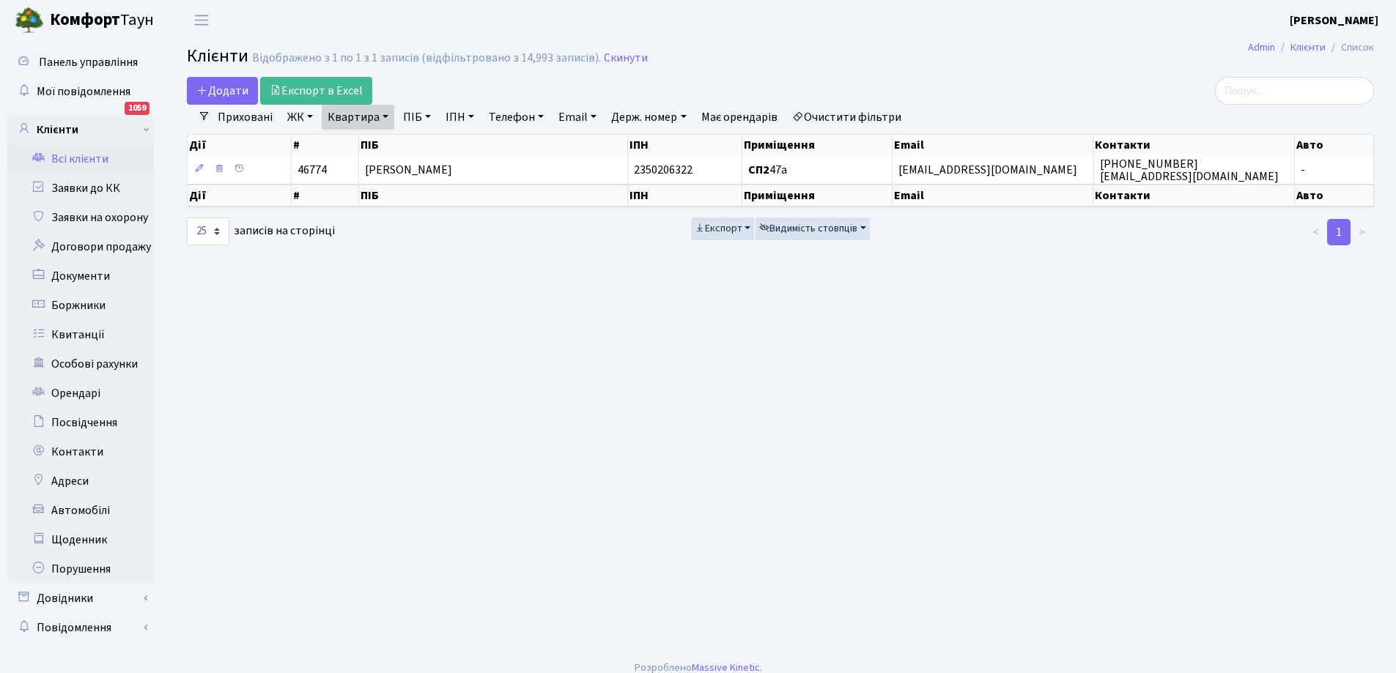
click at [389, 117] on link "Квартира" at bounding box center [358, 117] width 73 height 25
type input "[PERSON_NAME]"
type input "47"
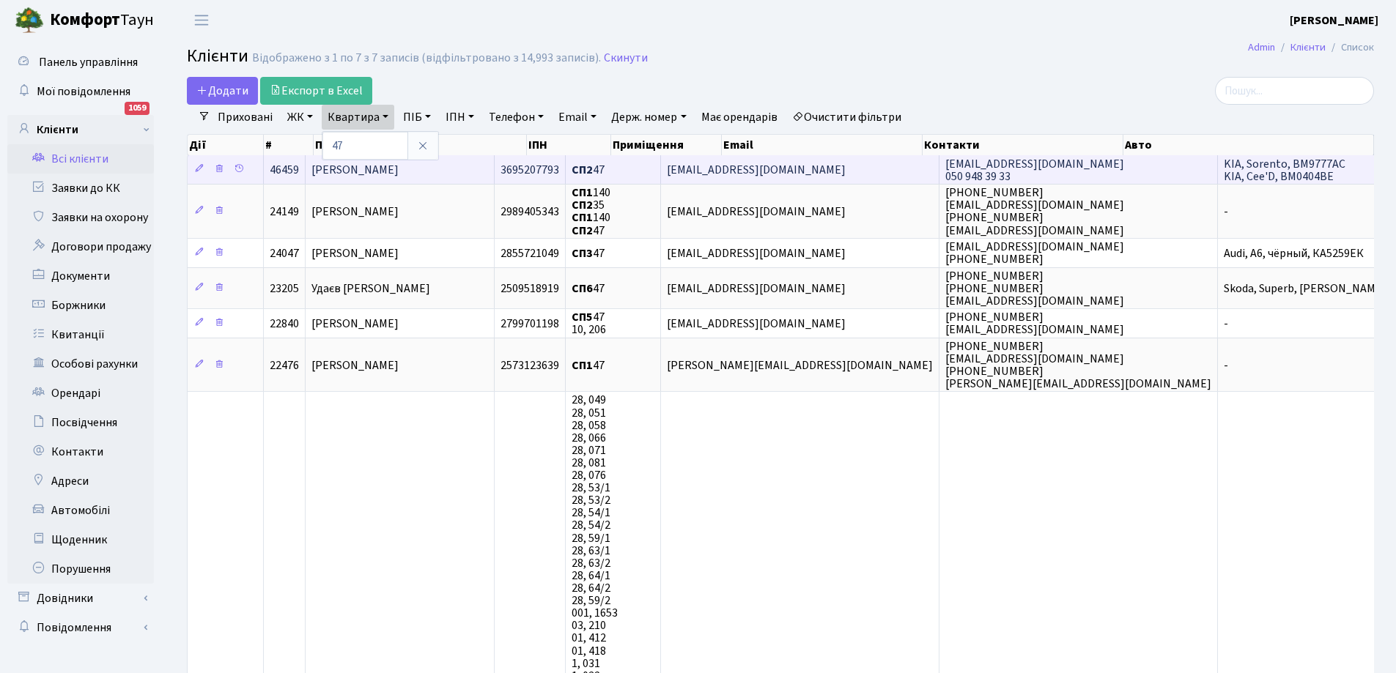
click at [399, 169] on span "[PERSON_NAME]" at bounding box center [354, 170] width 87 height 16
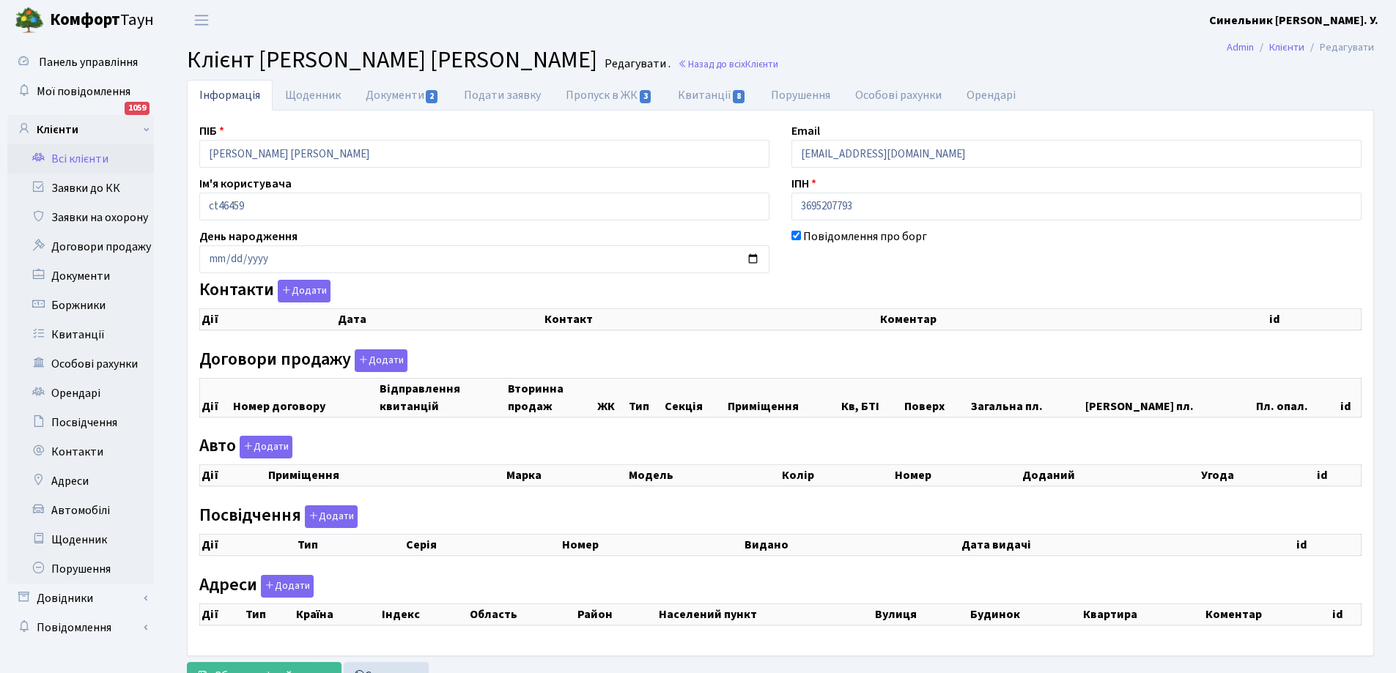
select select "25"
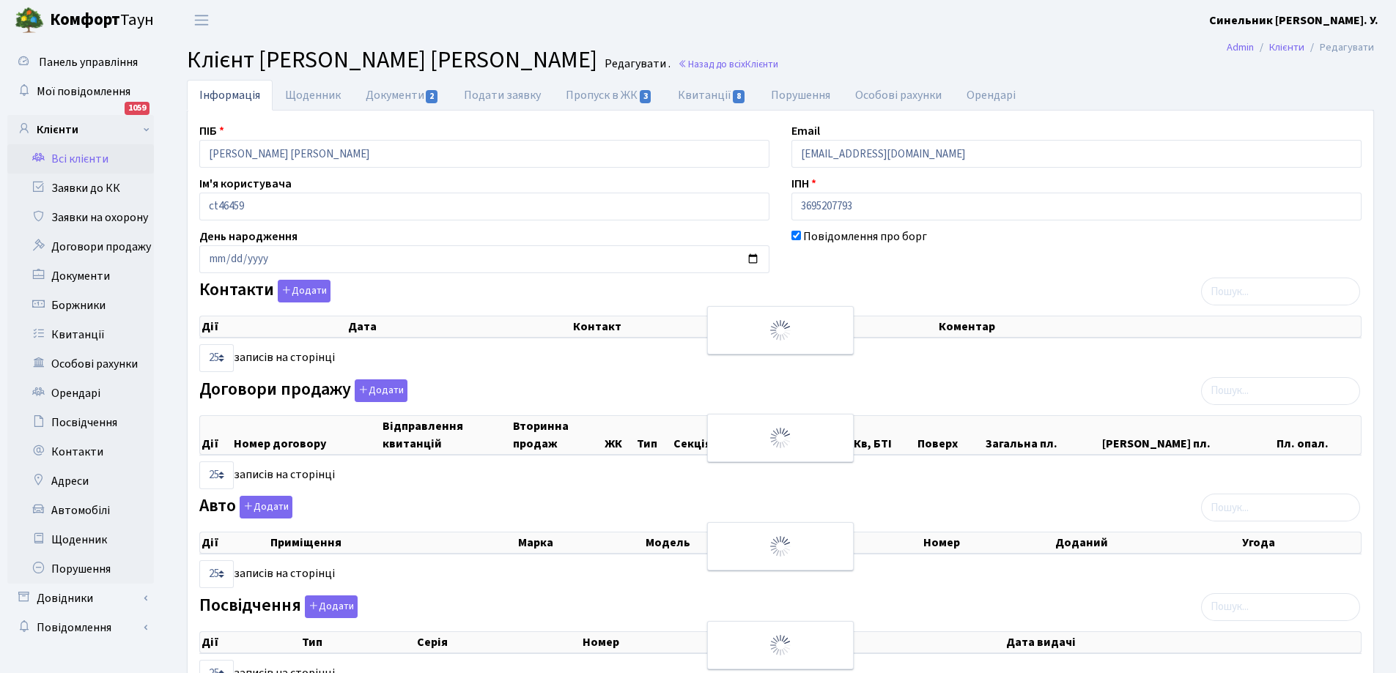
checkbox input "true"
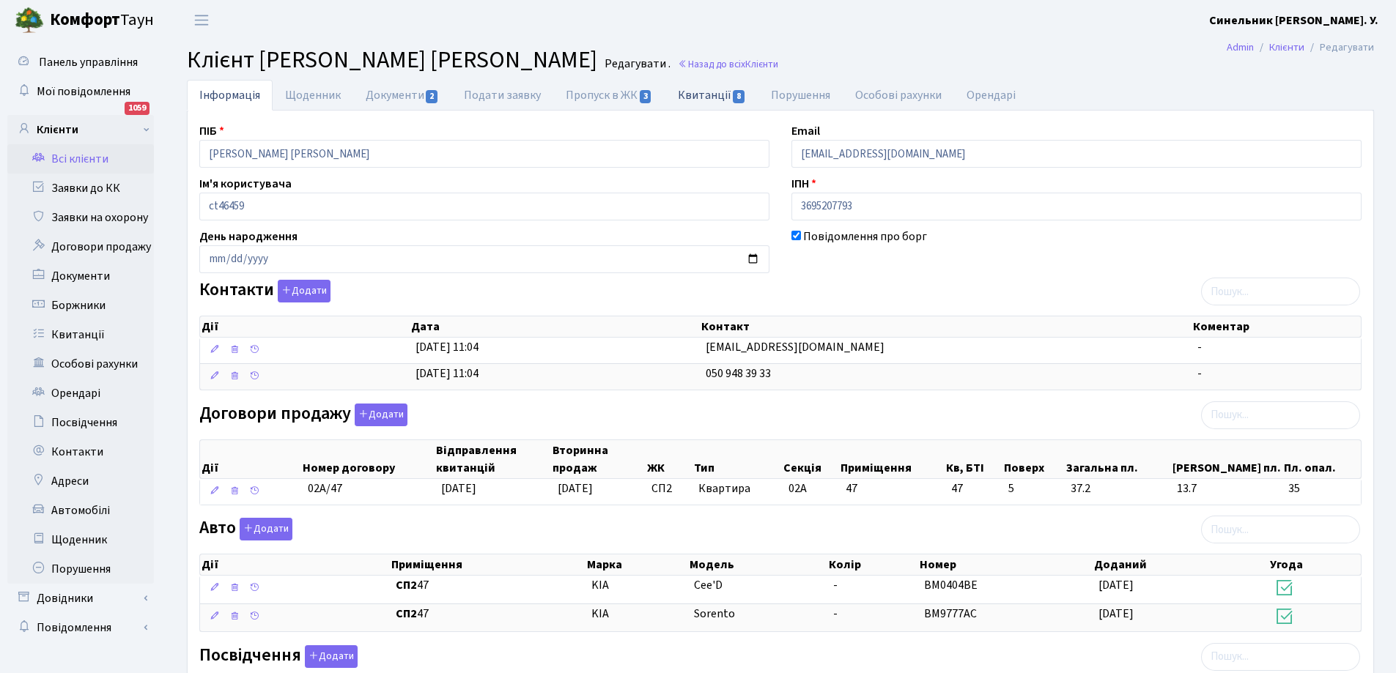
click at [696, 97] on link "Квитанції 8" at bounding box center [711, 95] width 93 height 30
select select "25"
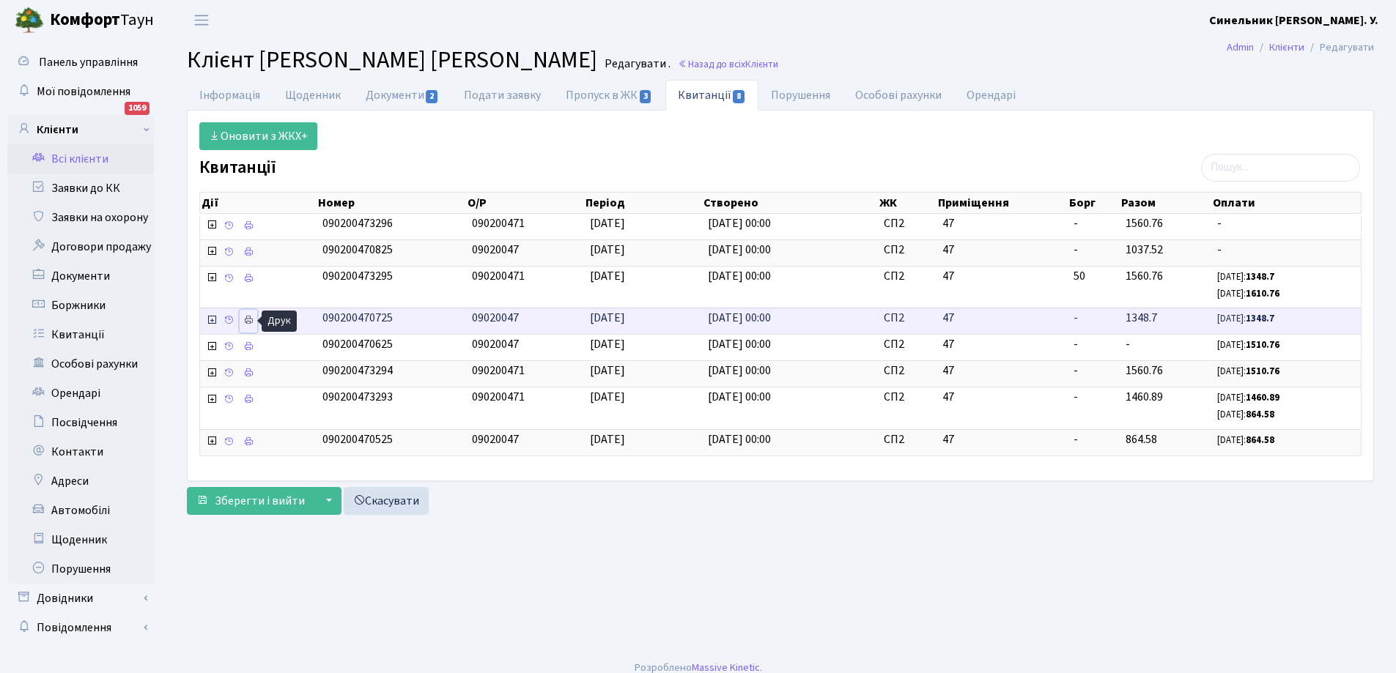
click at [249, 320] on icon at bounding box center [248, 320] width 10 height 10
click at [716, 585] on main "Admin Клієнти Редагувати Клієнт Палієнко Артем Адрійович Редагувати . Назад до …" at bounding box center [780, 345] width 1231 height 610
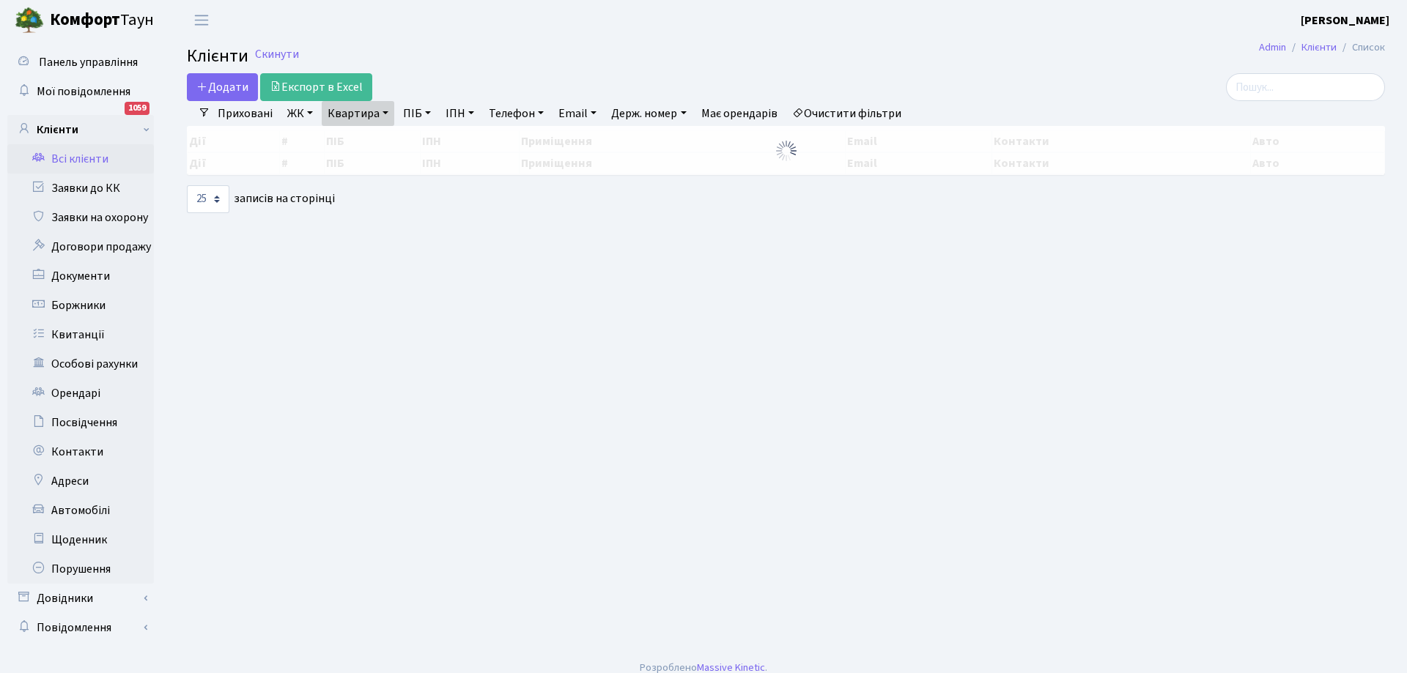
select select "25"
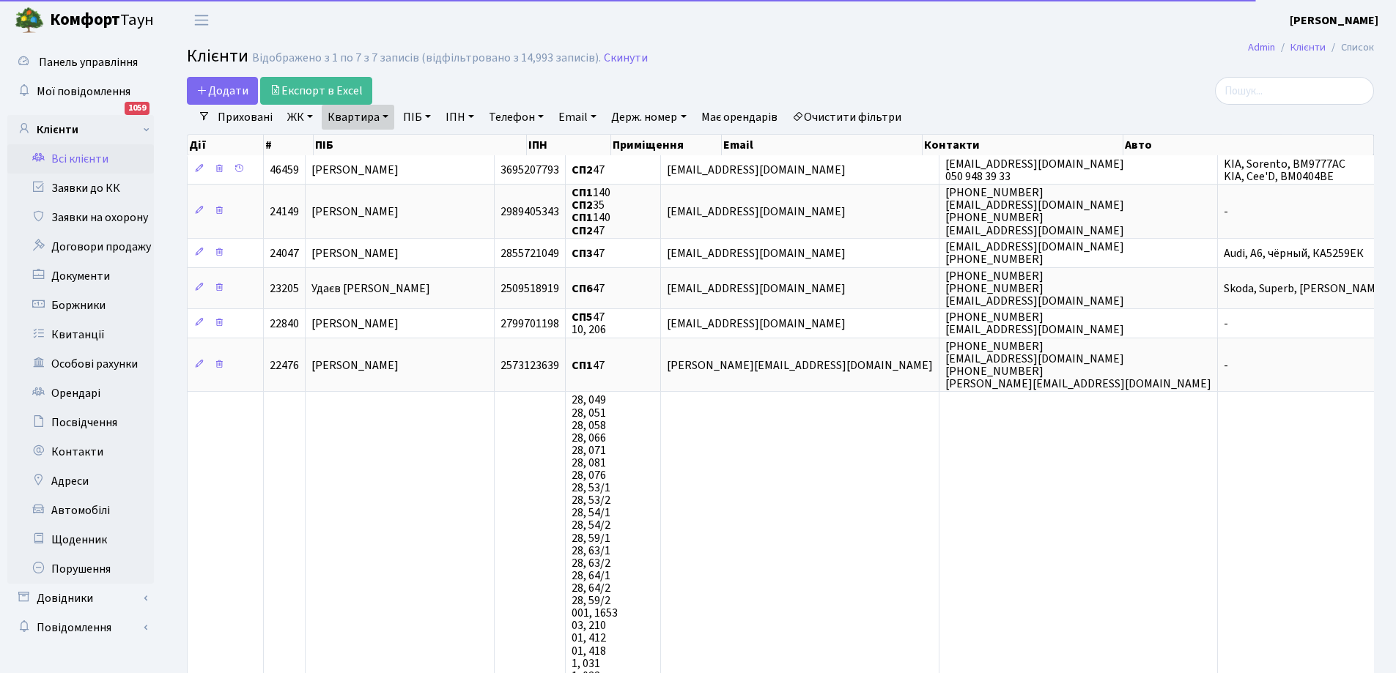
click at [380, 111] on link "Квартира" at bounding box center [358, 117] width 73 height 25
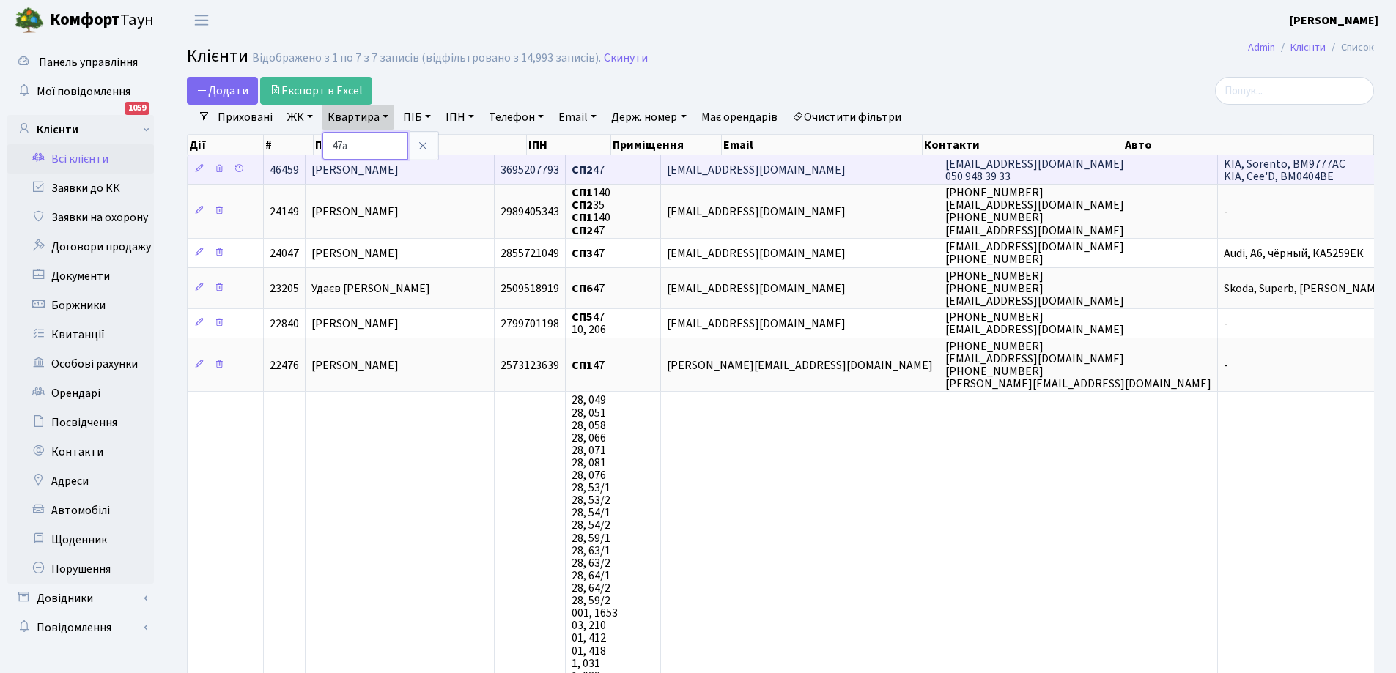
type input "47а"
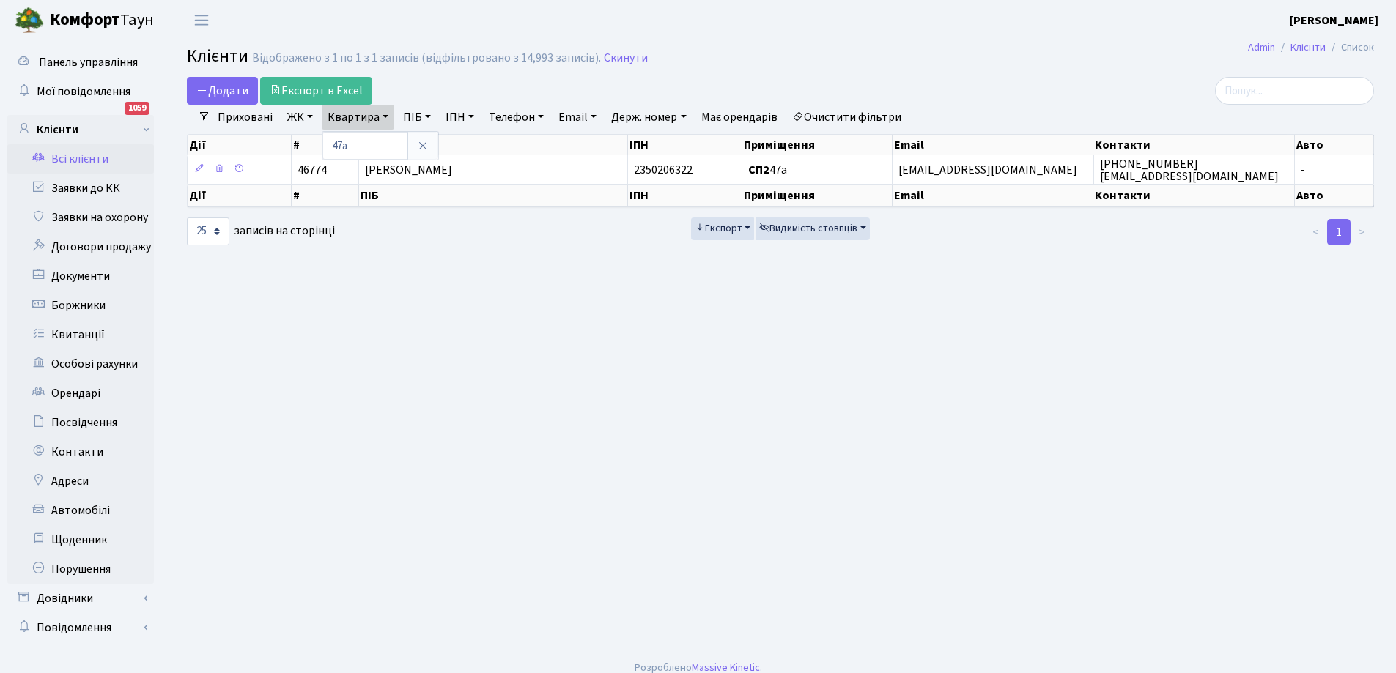
click at [452, 170] on span "[PERSON_NAME]" at bounding box center [408, 170] width 87 height 16
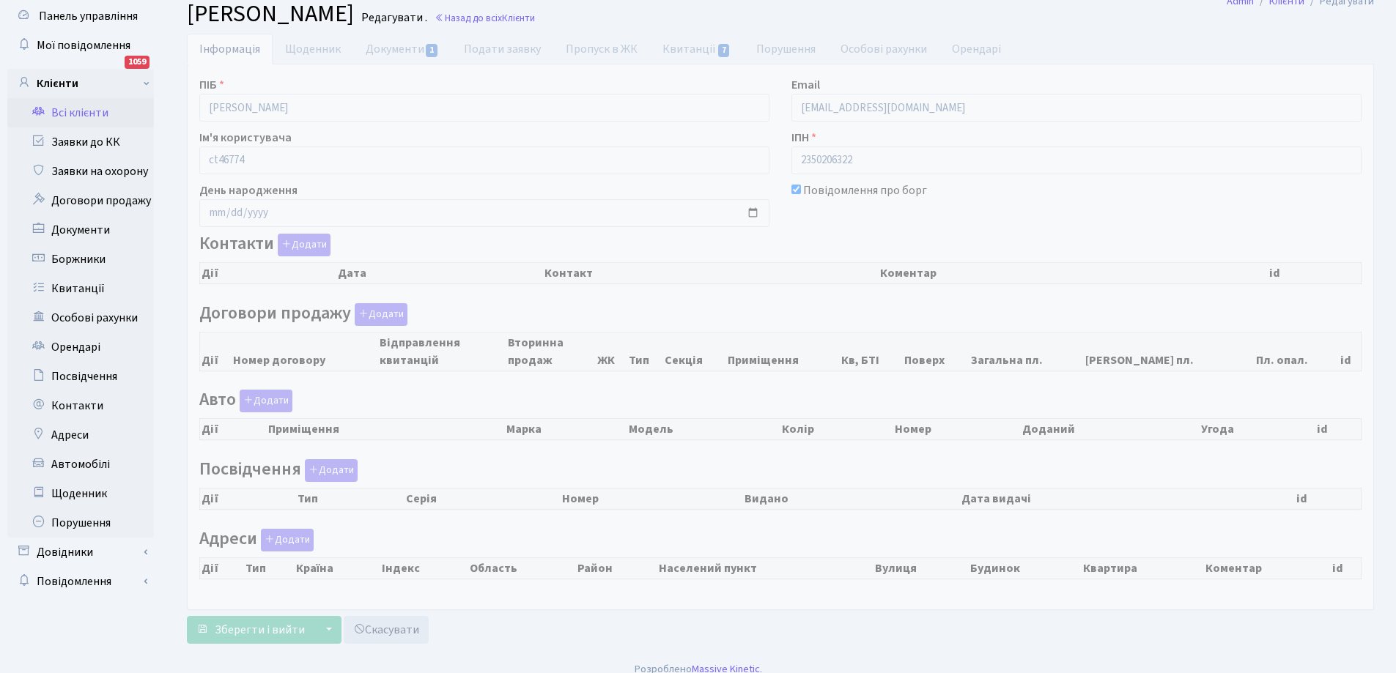
checkbox input "true"
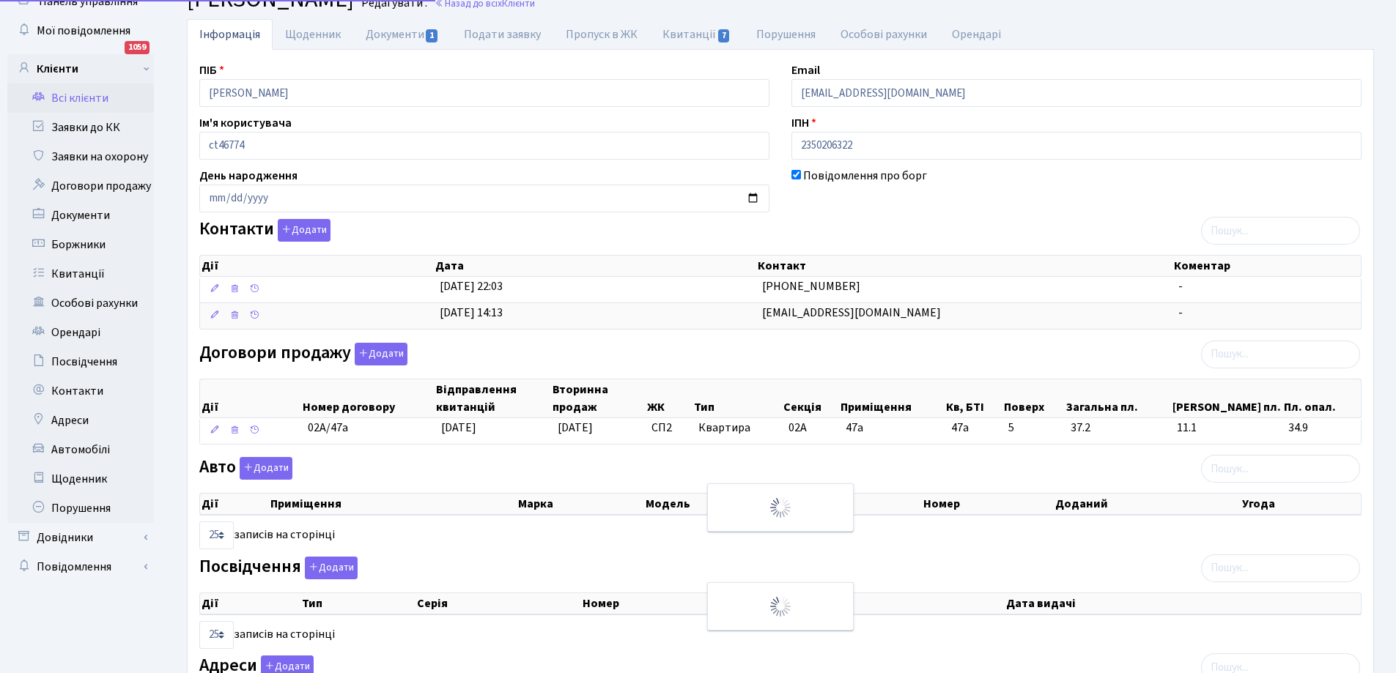
scroll to position [134, 0]
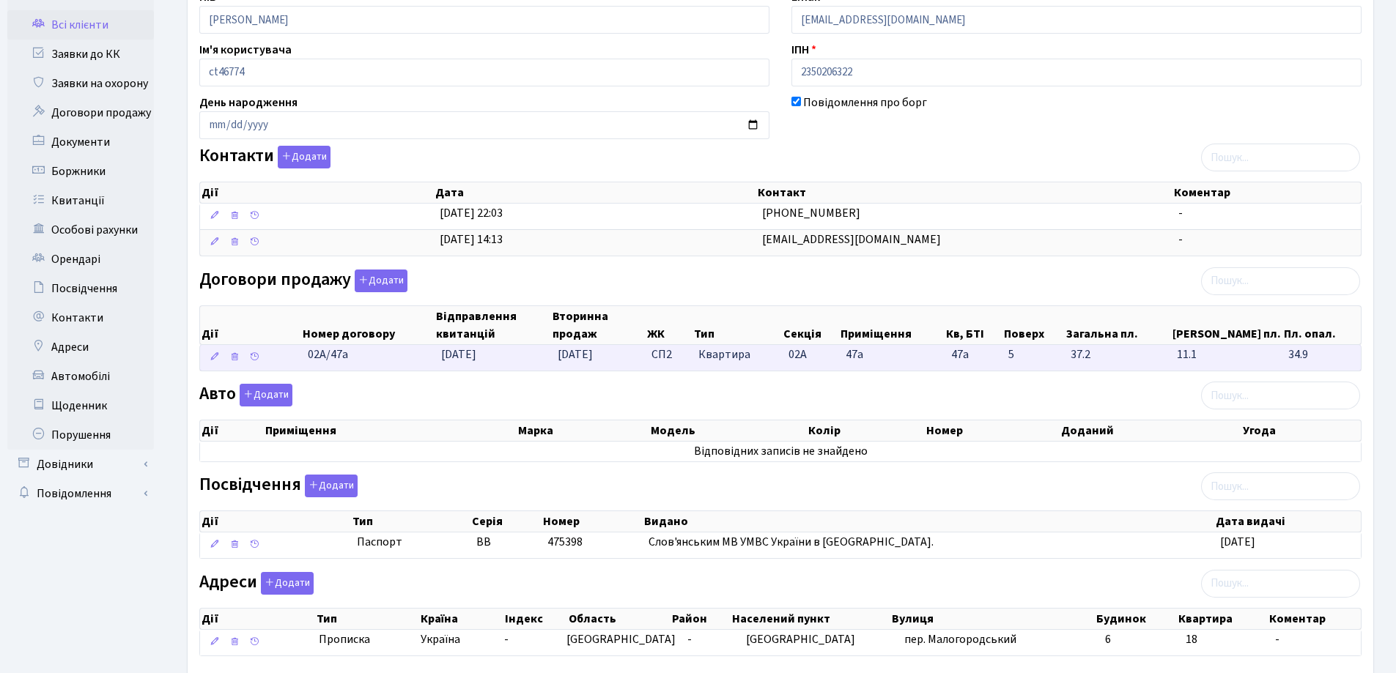
click at [585, 355] on span "[DATE]" at bounding box center [575, 355] width 35 height 16
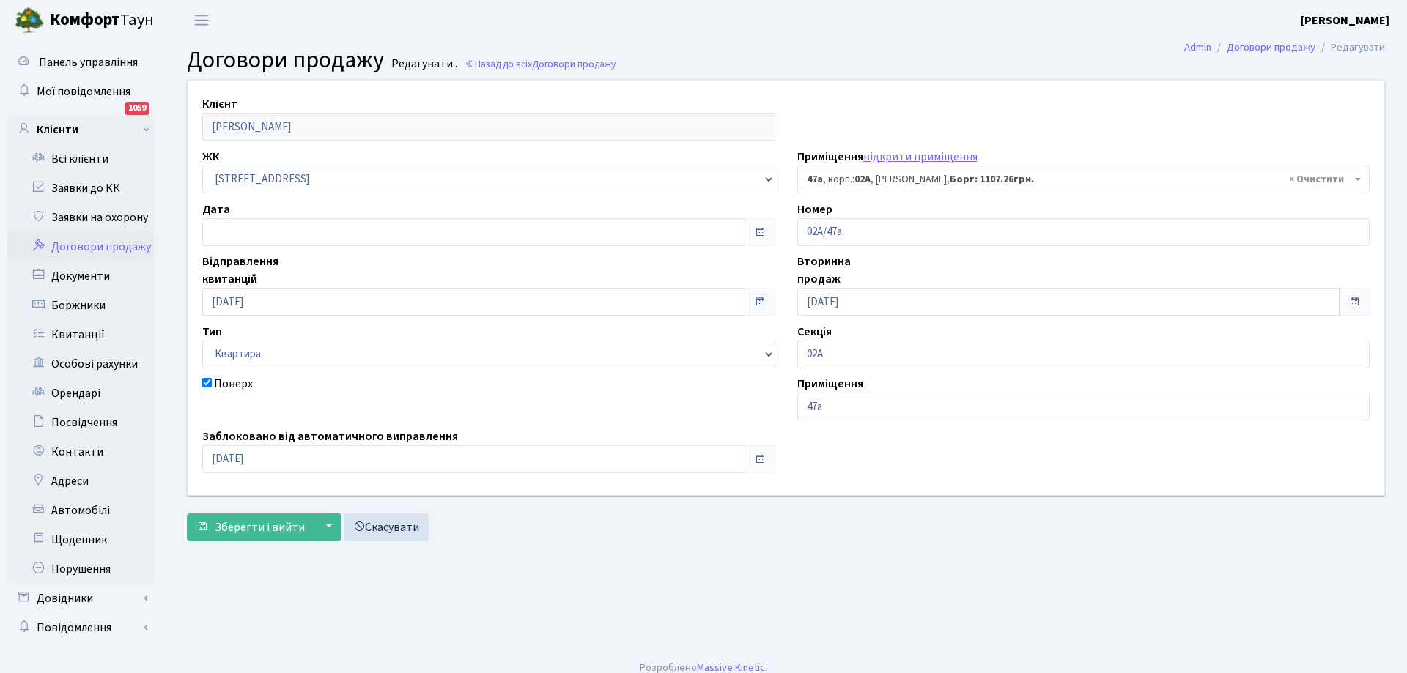
select select "47003"
click at [82, 163] on link "Всі клієнти" at bounding box center [80, 158] width 147 height 29
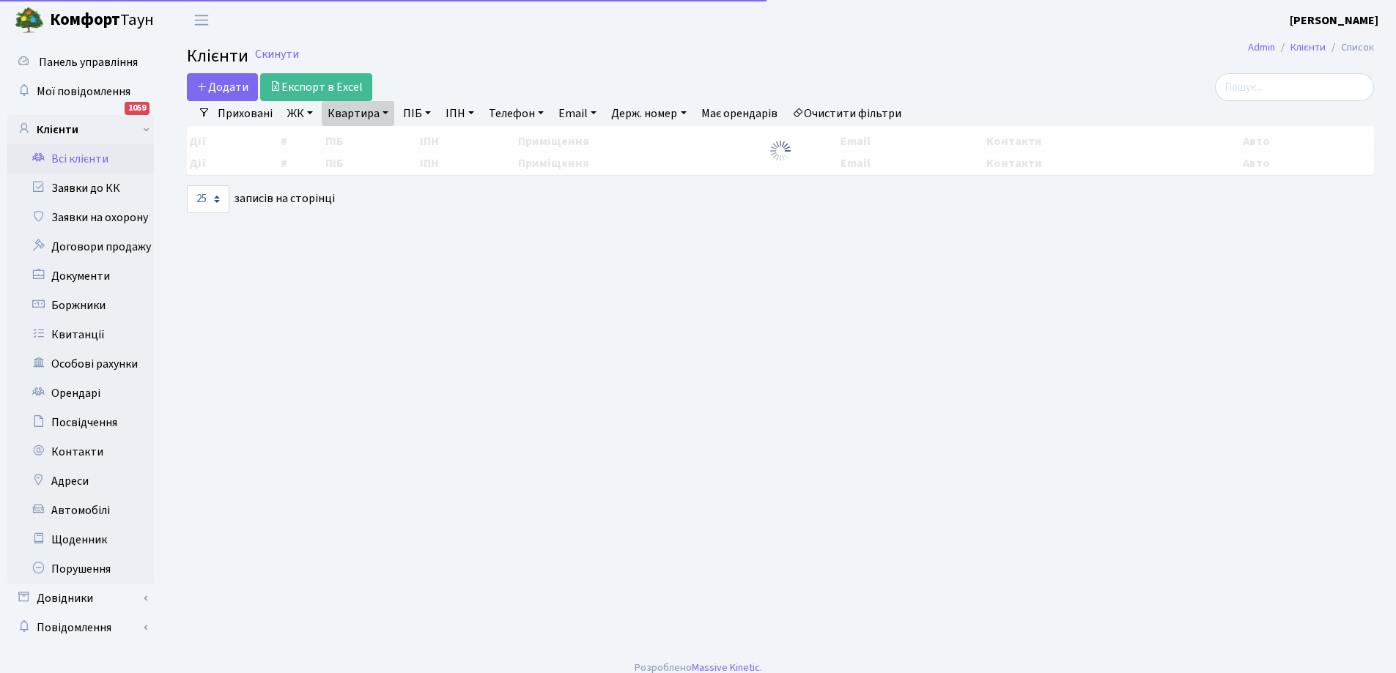
select select "25"
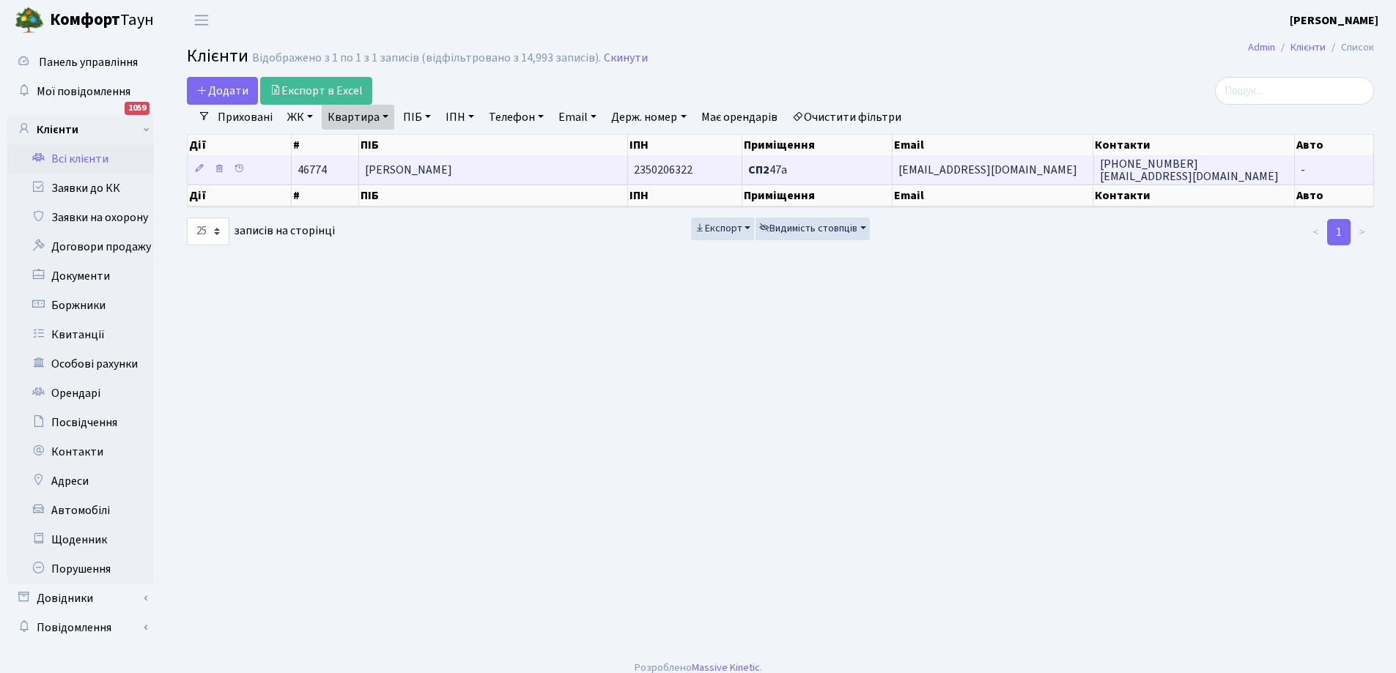
click at [452, 170] on span "[PERSON_NAME]" at bounding box center [408, 170] width 87 height 16
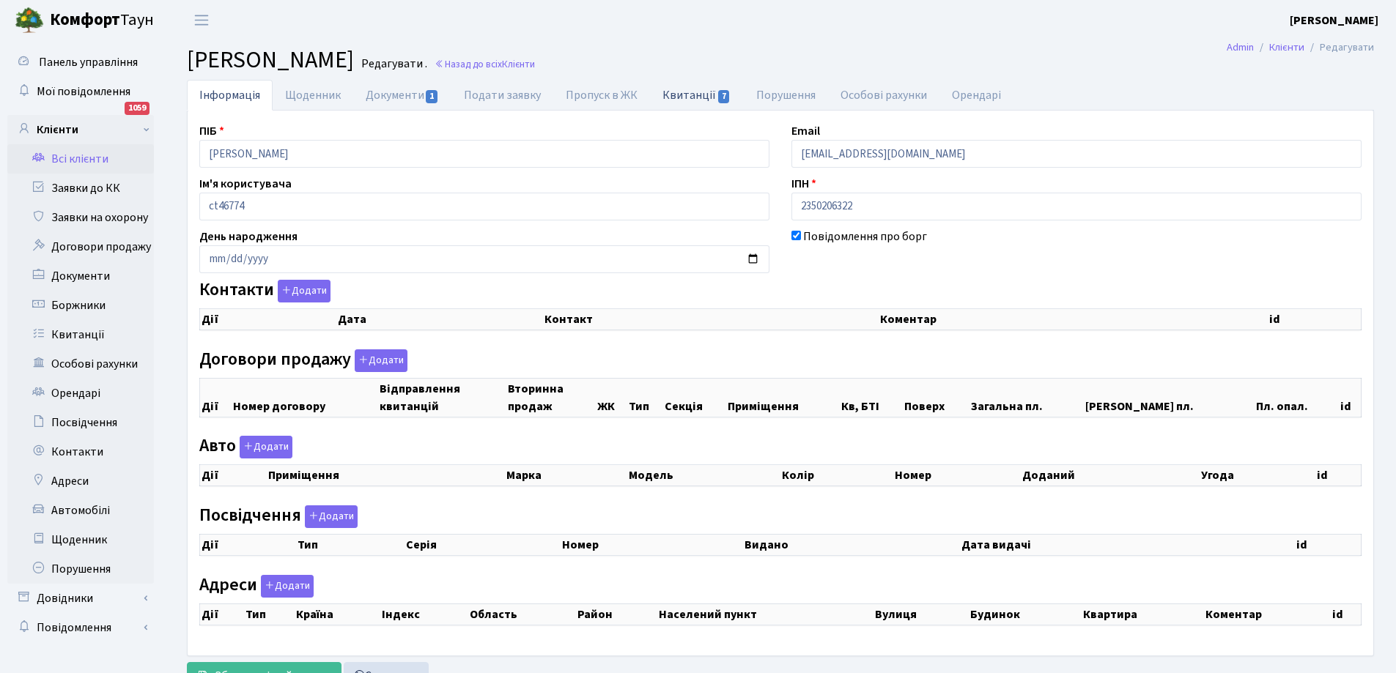
checkbox input "true"
select select "25"
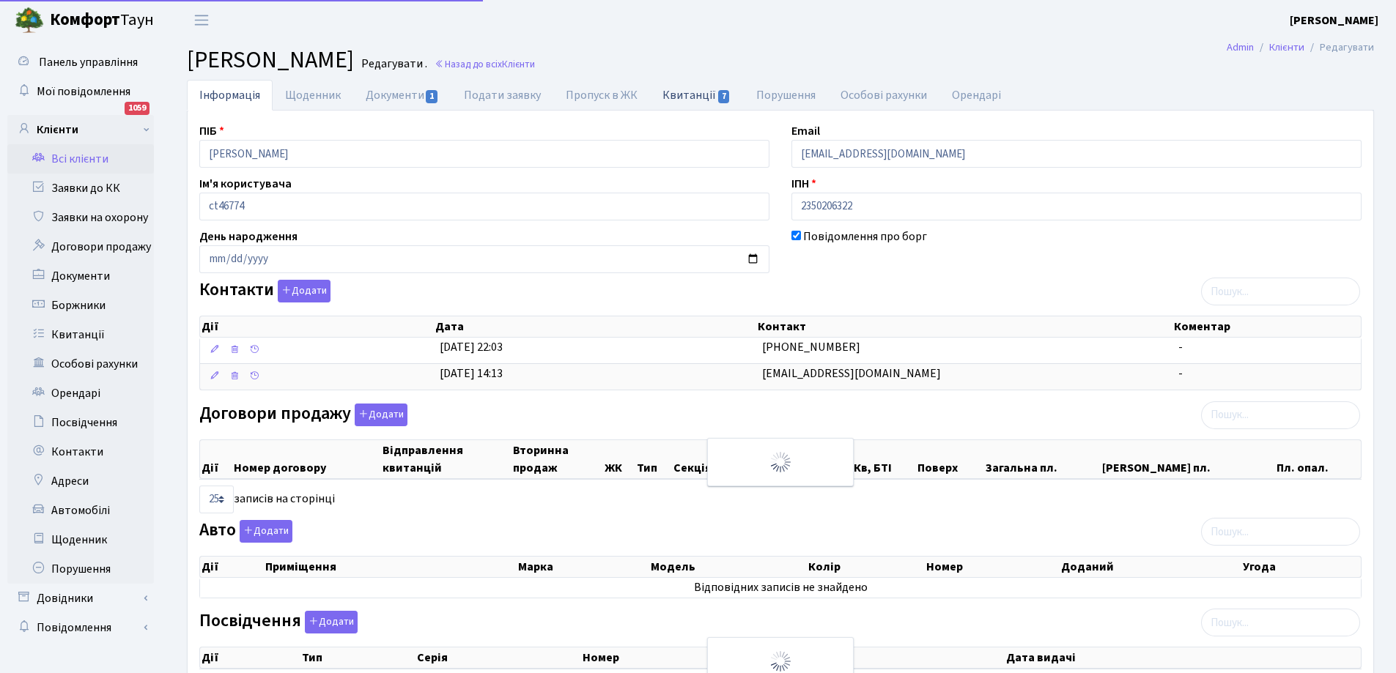
click at [676, 94] on link "Квитанції 7" at bounding box center [696, 95] width 93 height 30
select select "25"
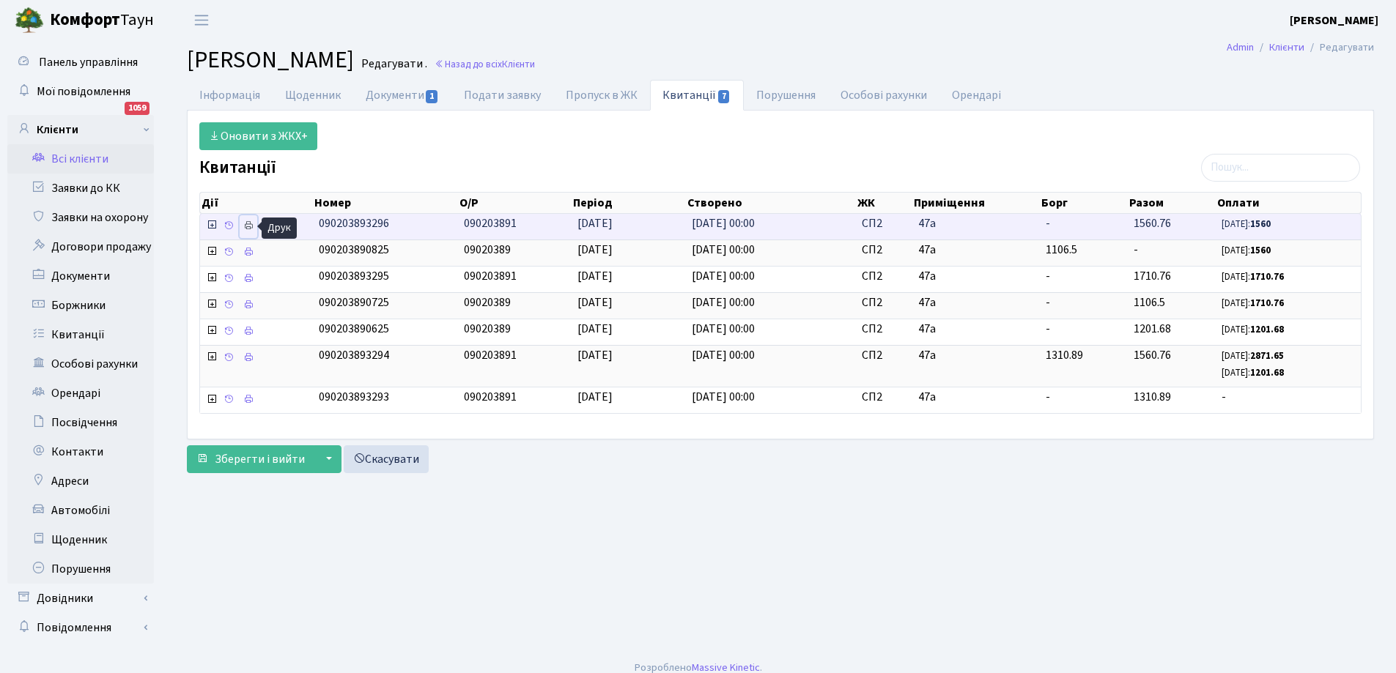
click at [248, 223] on icon at bounding box center [248, 226] width 10 height 10
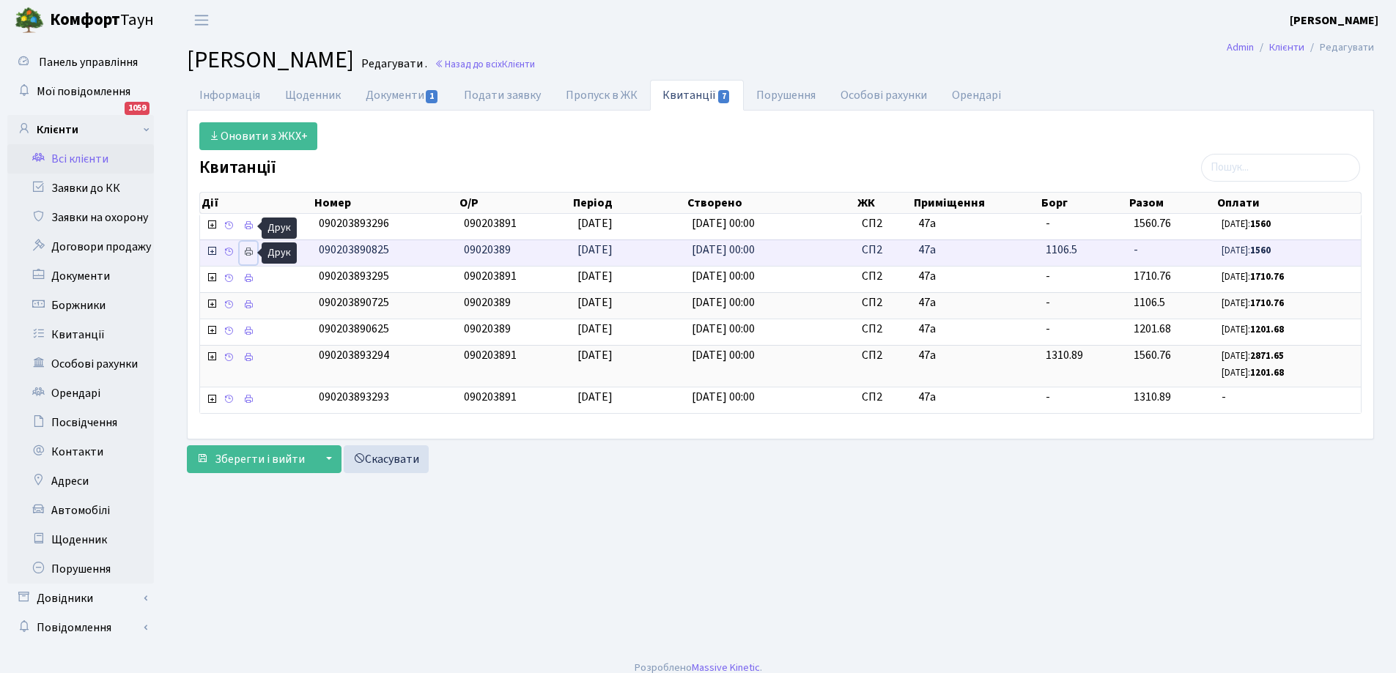
click at [248, 251] on icon at bounding box center [248, 252] width 10 height 10
